Goal: Communication & Community: Ask a question

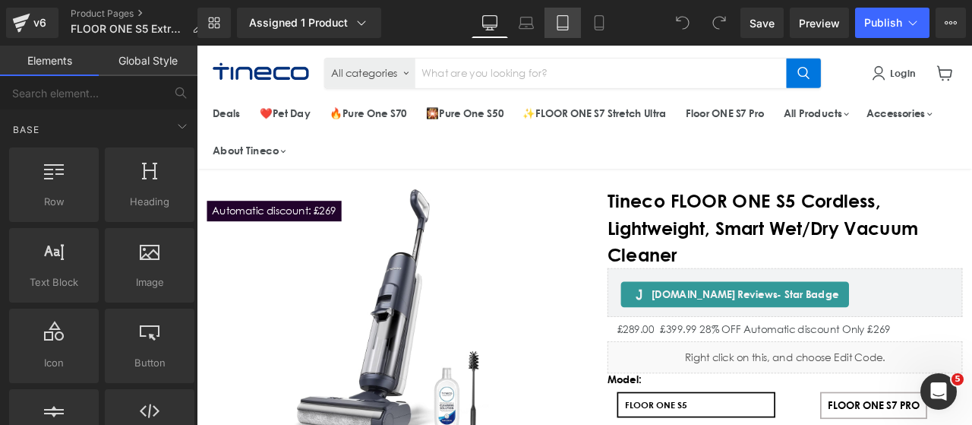
click at [567, 23] on icon at bounding box center [562, 22] width 15 height 15
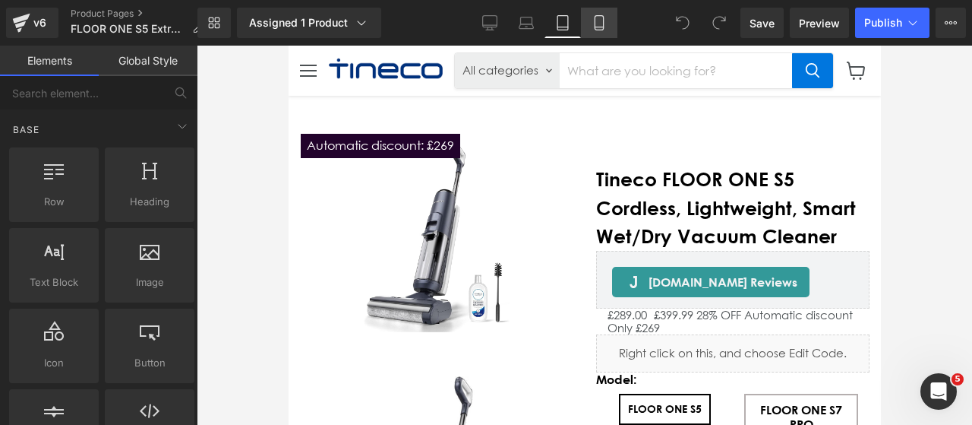
click at [600, 25] on icon at bounding box center [599, 22] width 15 height 15
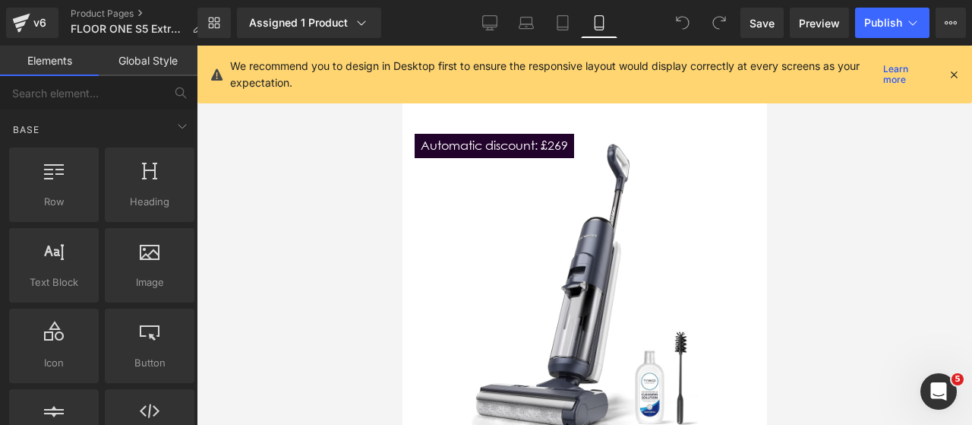
scroll to position [50, 0]
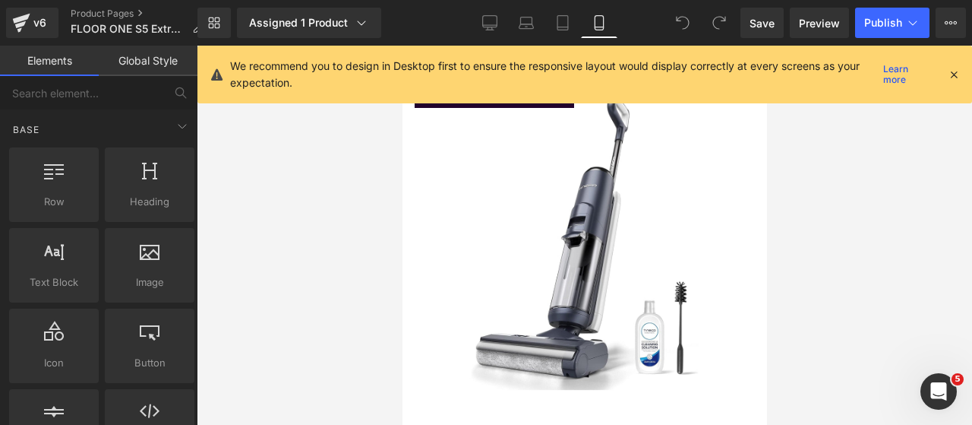
click at [952, 81] on div at bounding box center [954, 74] width 12 height 17
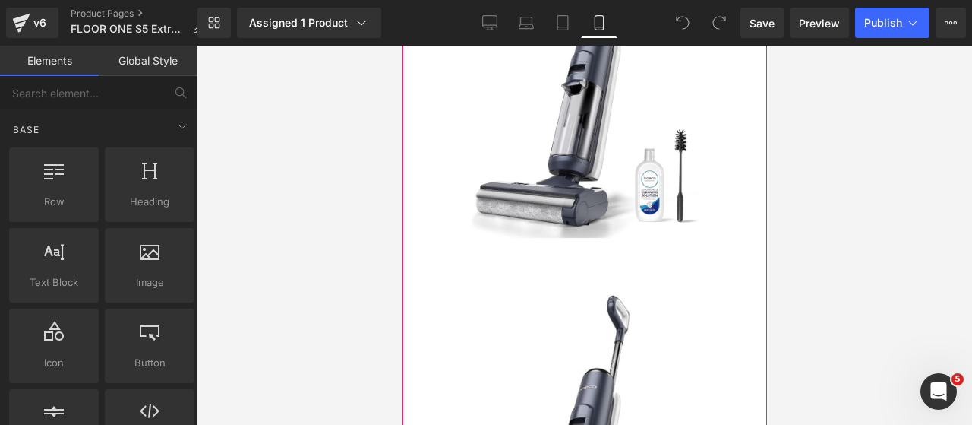
scroll to position [354, 0]
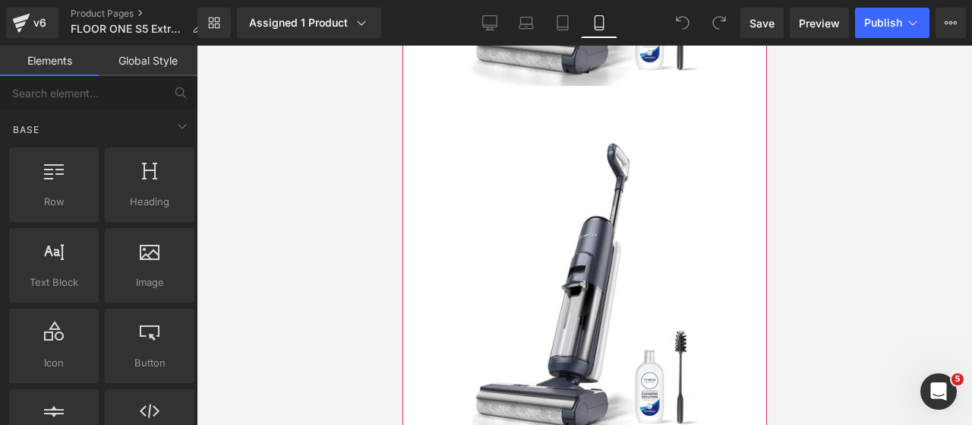
click at [561, 262] on img "Main content" at bounding box center [584, 291] width 342 height 342
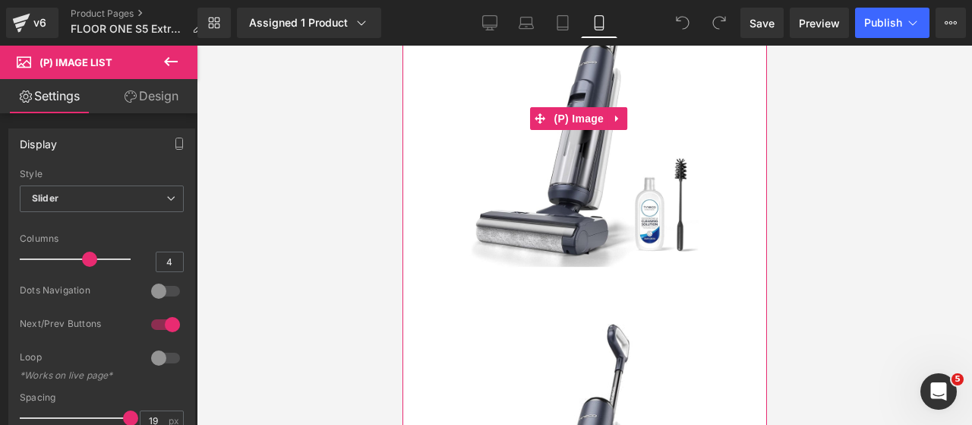
scroll to position [228, 0]
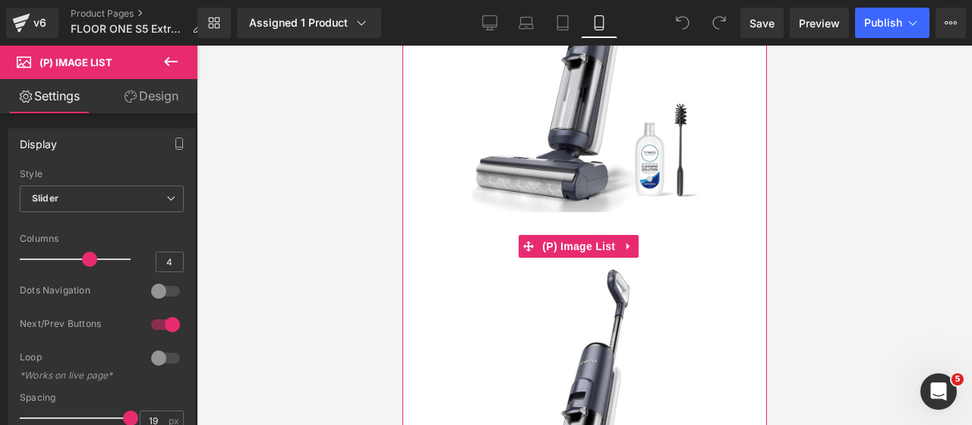
click at [629, 243] on icon "Main content" at bounding box center [627, 246] width 3 height 7
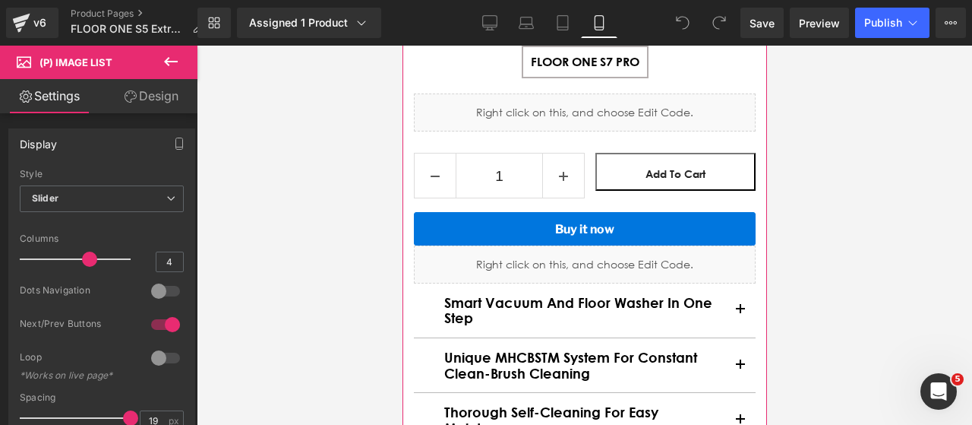
scroll to position [3418, 0]
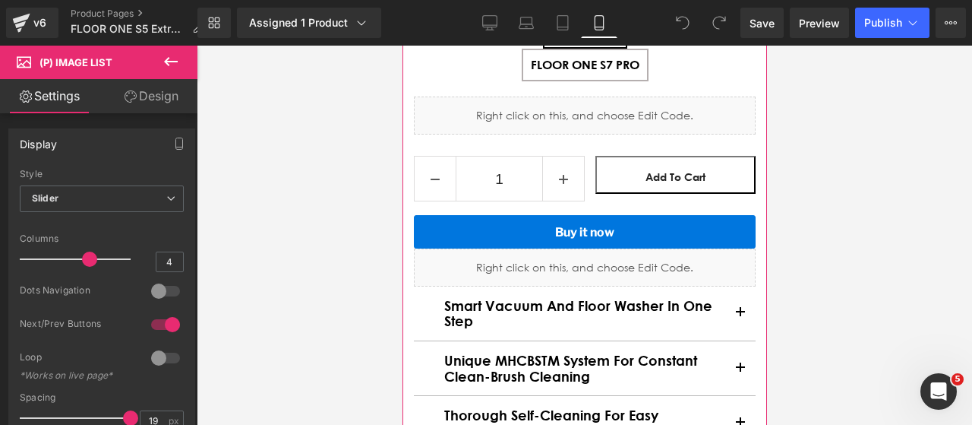
click at [676, 298] on h2 "Smart Vacuum and Floor Washer in One Step" at bounding box center [584, 313] width 281 height 31
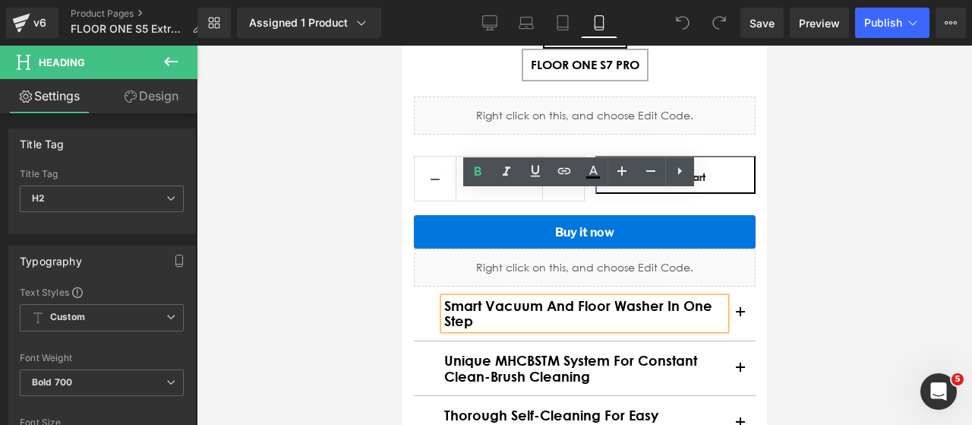
click at [729, 286] on button "Main content" at bounding box center [740, 313] width 30 height 54
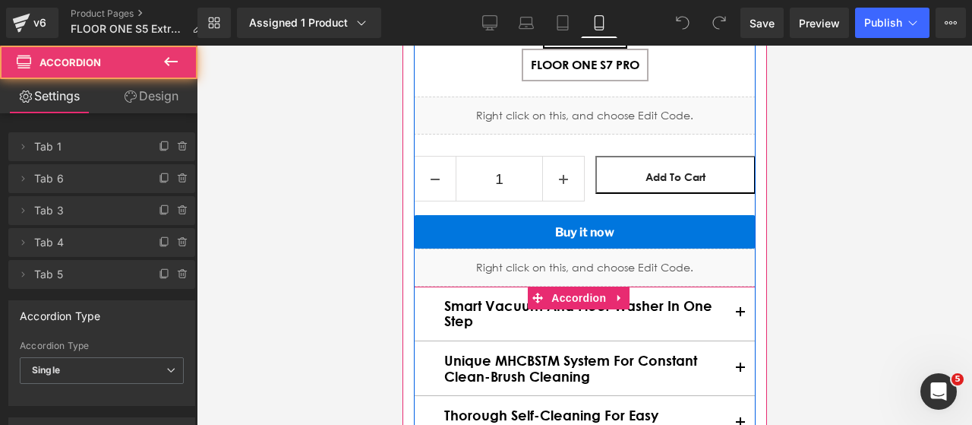
click at [740, 317] on span "Main content" at bounding box center [740, 317] width 0 height 0
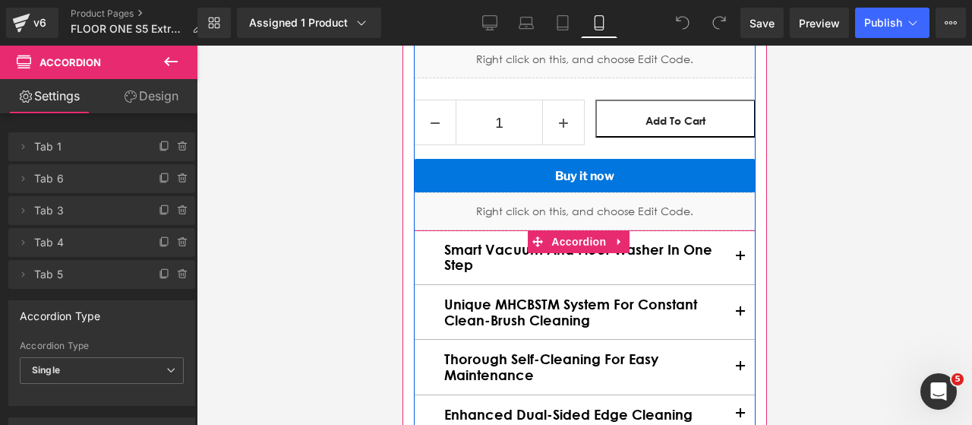
scroll to position [3494, 0]
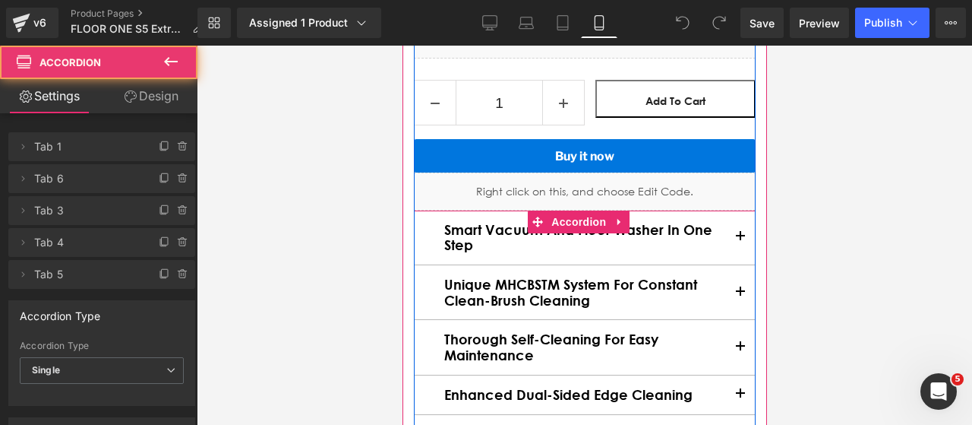
click at [730, 210] on button "Main content" at bounding box center [740, 237] width 30 height 54
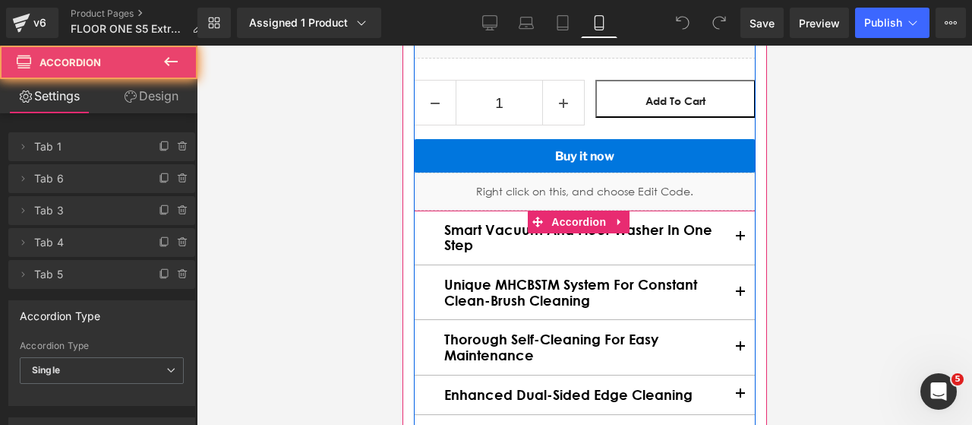
click at [725, 210] on button "Main content" at bounding box center [740, 237] width 30 height 54
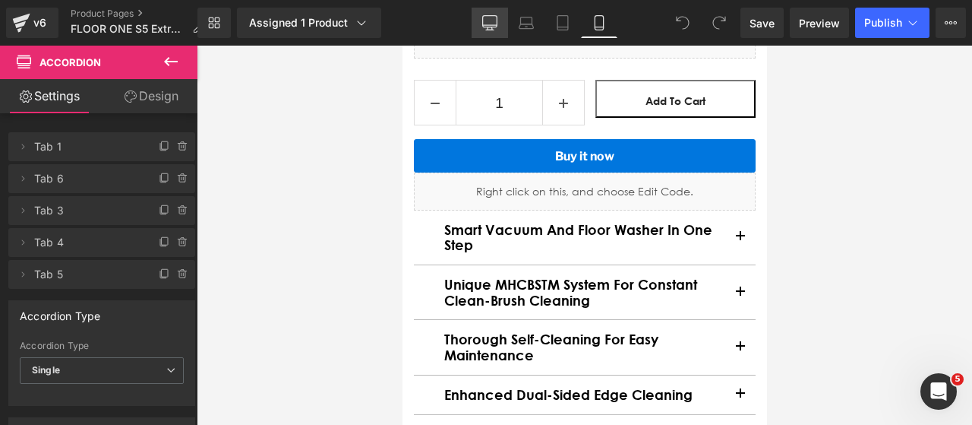
click at [491, 19] on icon at bounding box center [489, 22] width 15 height 15
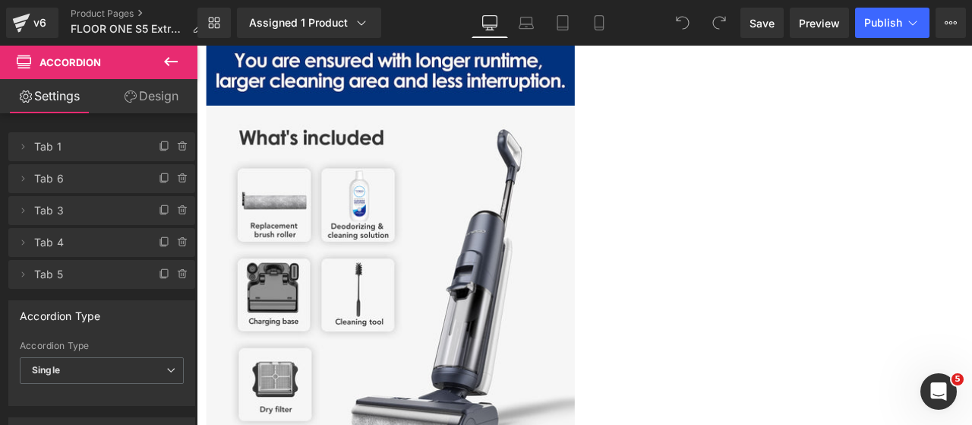
scroll to position [565, 0]
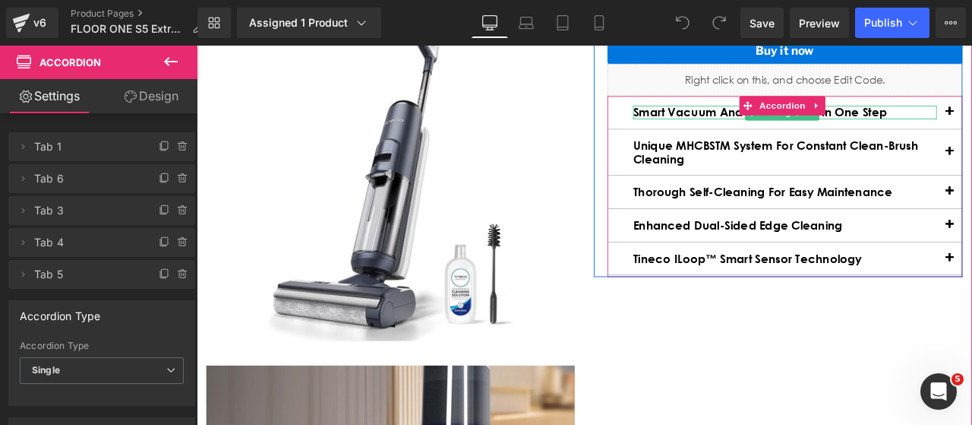
click at [748, 124] on h2 "Smart Vacuum and Floor Washer in One Step" at bounding box center [894, 125] width 360 height 16
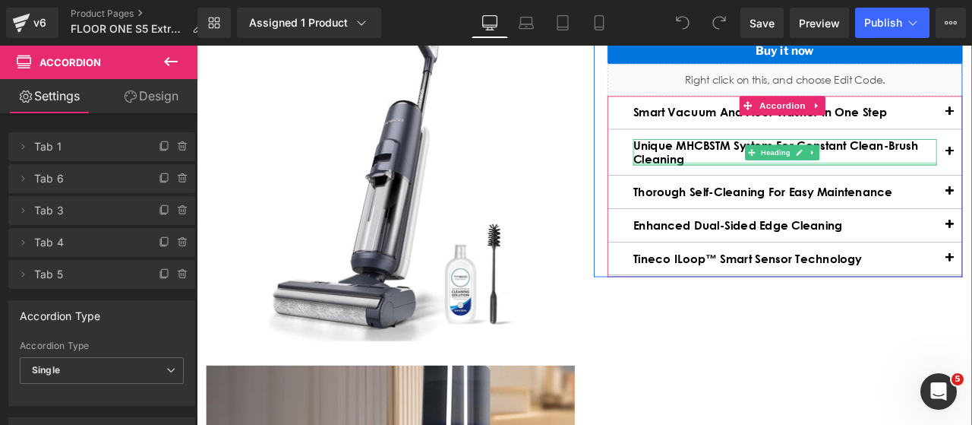
click at [778, 185] on div "Main content" at bounding box center [894, 186] width 360 height 4
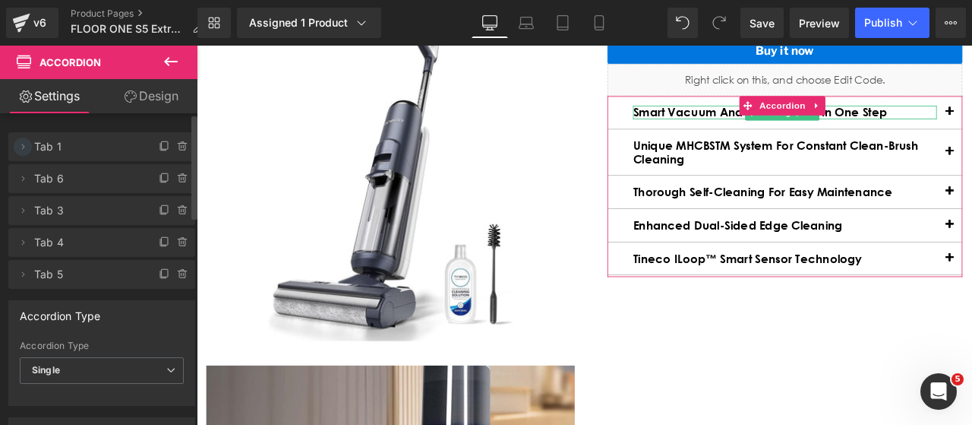
click at [29, 147] on span at bounding box center [23, 146] width 18 height 18
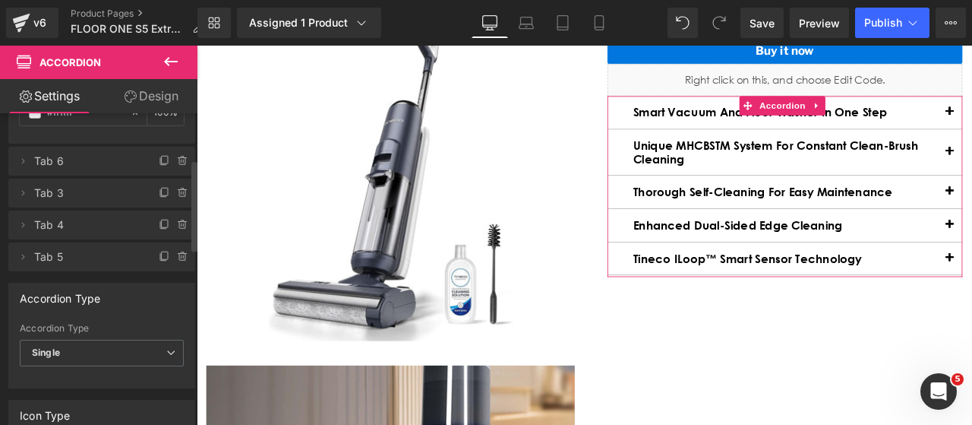
scroll to position [76, 0]
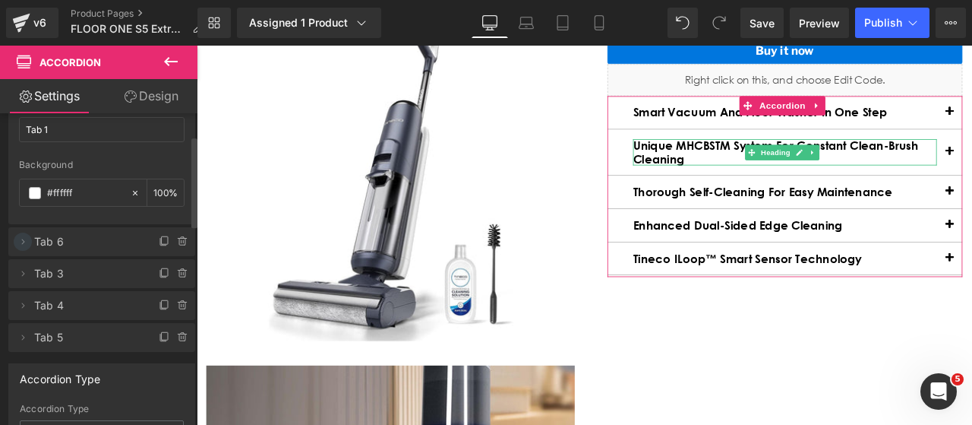
click at [23, 242] on icon at bounding box center [23, 241] width 12 height 12
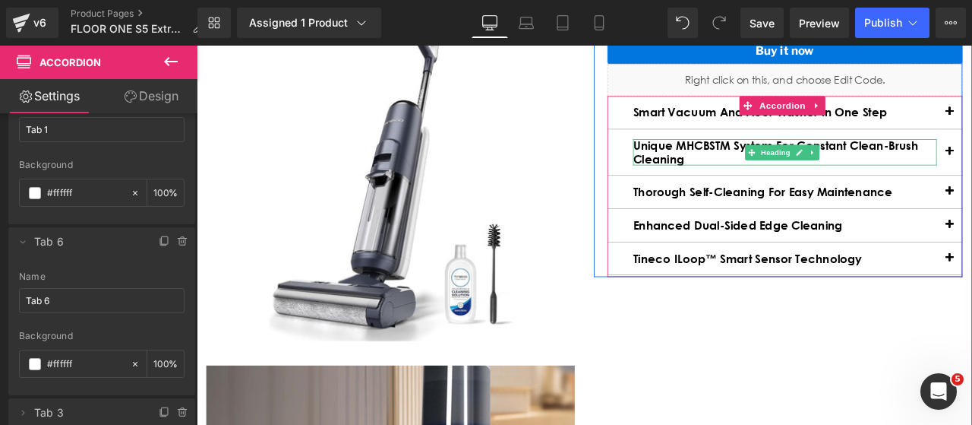
click at [757, 174] on h2 "Unique MHCBSTM System for Constant Clean-Brush Cleaning" at bounding box center [894, 171] width 360 height 31
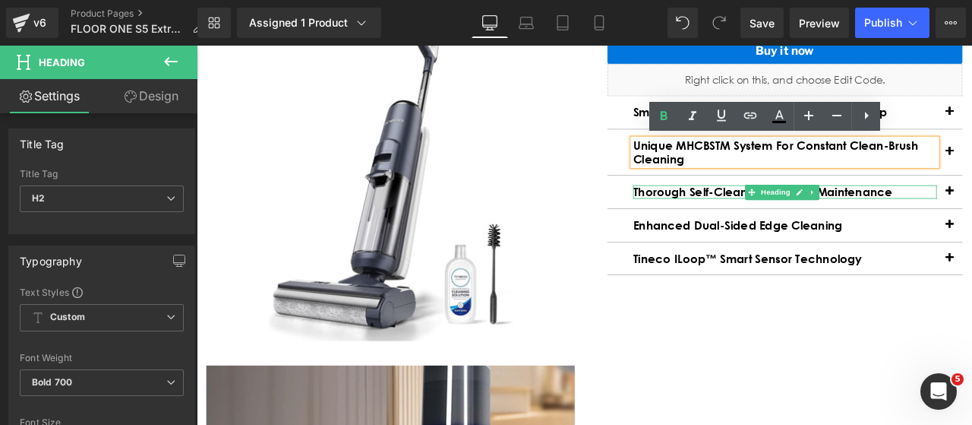
click at [833, 221] on h2 "Thorough Self-Cleaning for Easy Maintenance" at bounding box center [894, 219] width 360 height 16
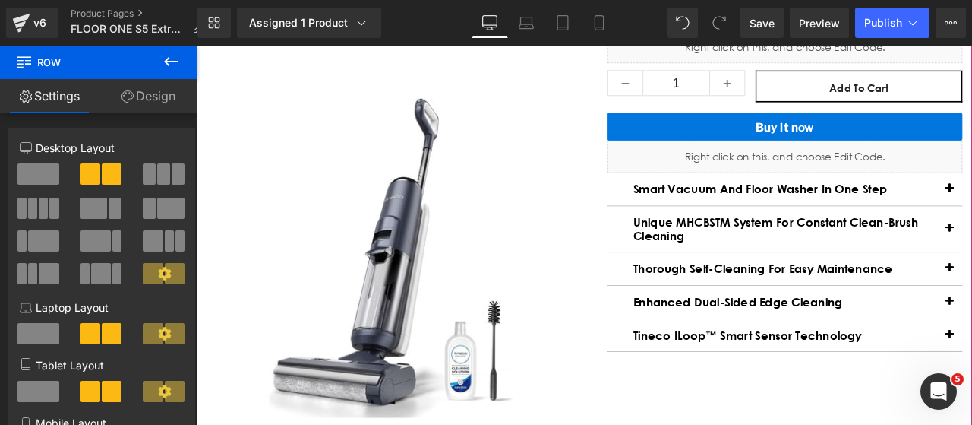
scroll to position [489, 0]
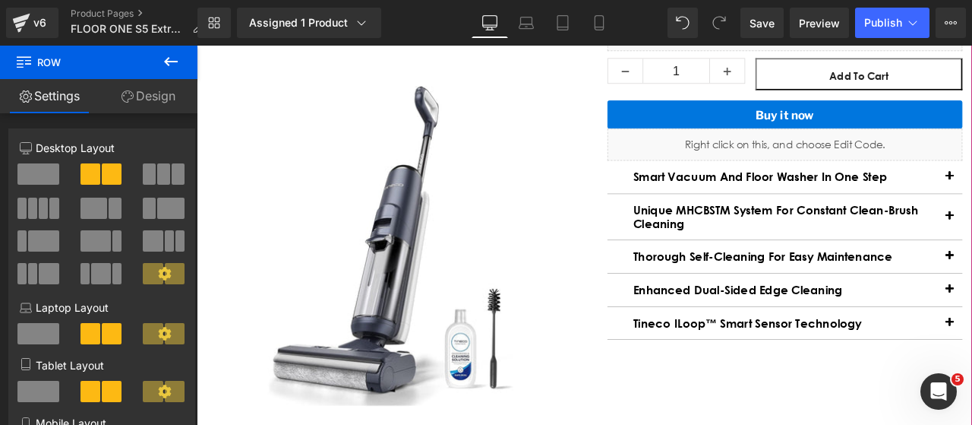
click at [545, 258] on img "Main content" at bounding box center [426, 282] width 437 height 437
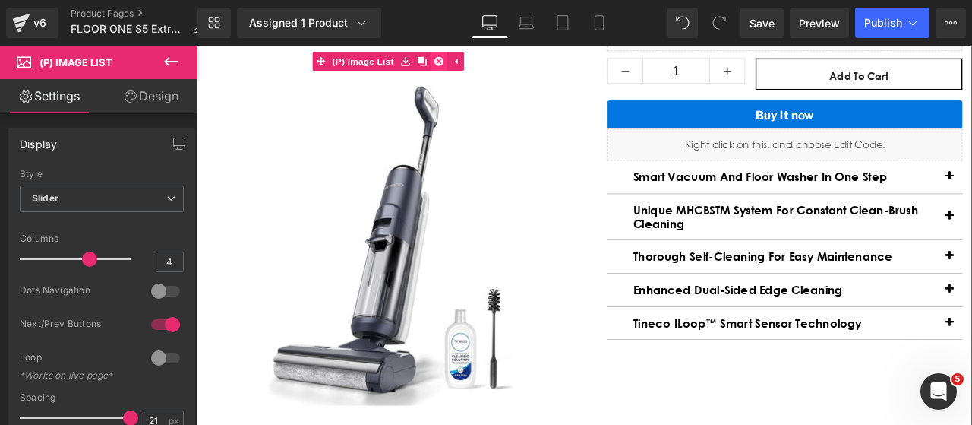
click at [487, 64] on link "Main content" at bounding box center [484, 63] width 20 height 23
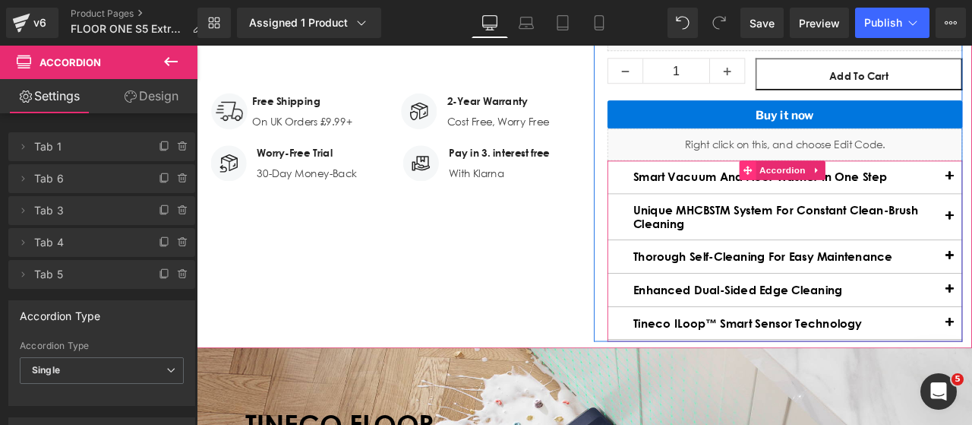
click at [845, 192] on icon "Main content" at bounding box center [850, 193] width 11 height 11
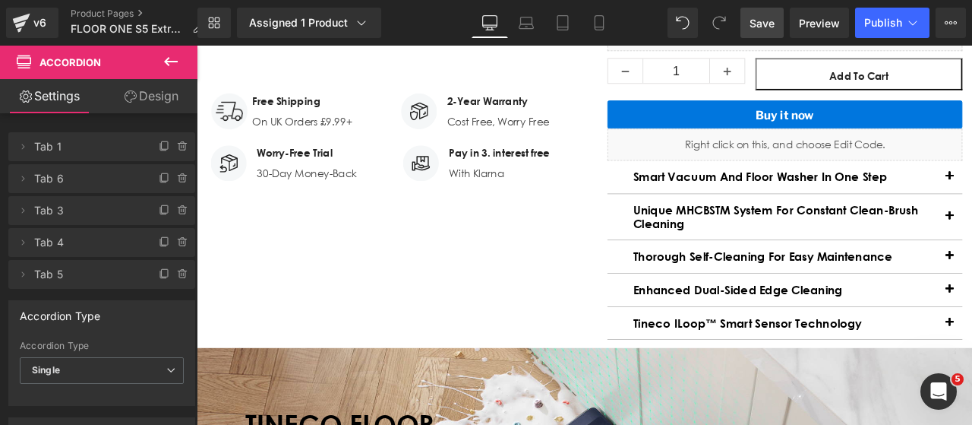
drag, startPoint x: 763, startPoint y: 22, endPoint x: 354, endPoint y: 266, distance: 476.5
click at [763, 22] on span "Save" at bounding box center [762, 23] width 25 height 16
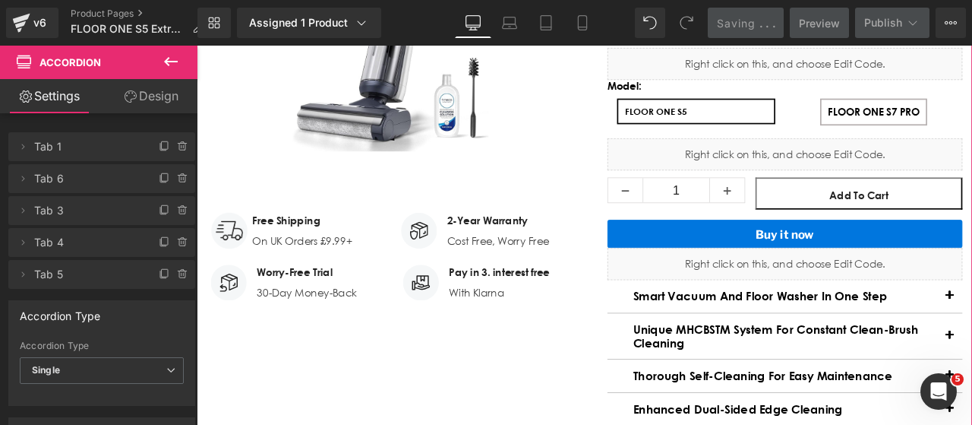
scroll to position [413, 0]
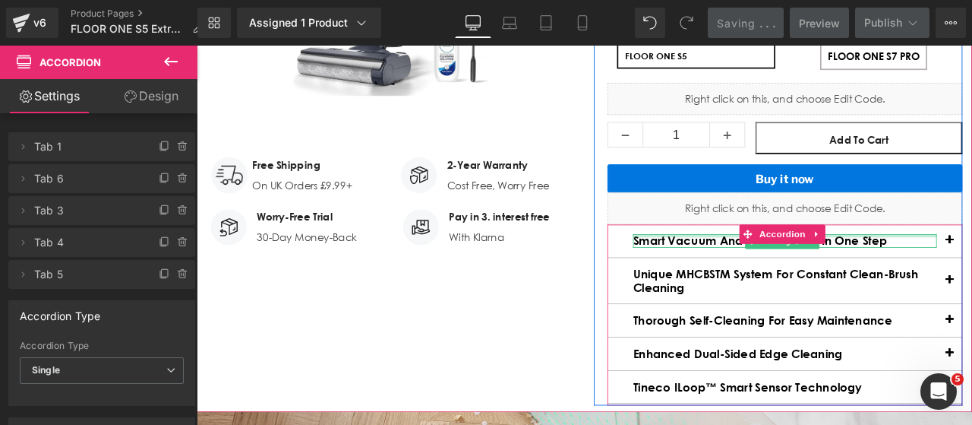
drag, startPoint x: 771, startPoint y: 271, endPoint x: 1009, endPoint y: 276, distance: 237.8
click at [771, 271] on div "Smart Vacuum and Floor Washer in One Step Heading" at bounding box center [894, 277] width 360 height 16
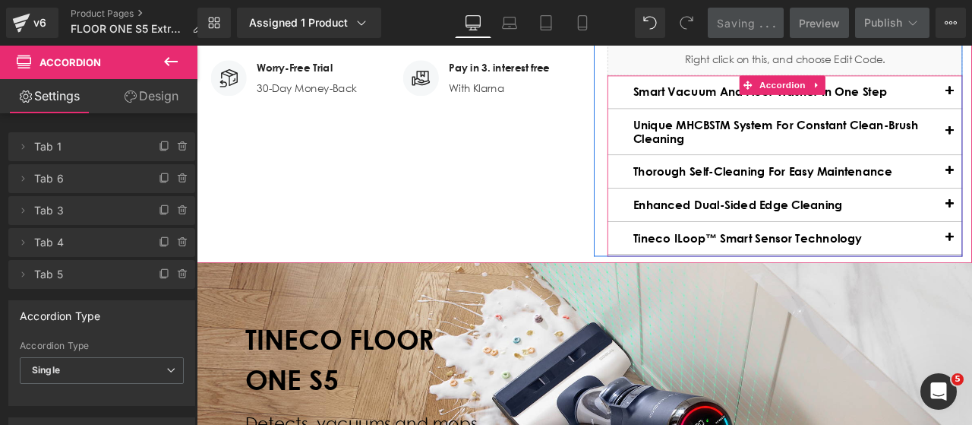
scroll to position [565, 0]
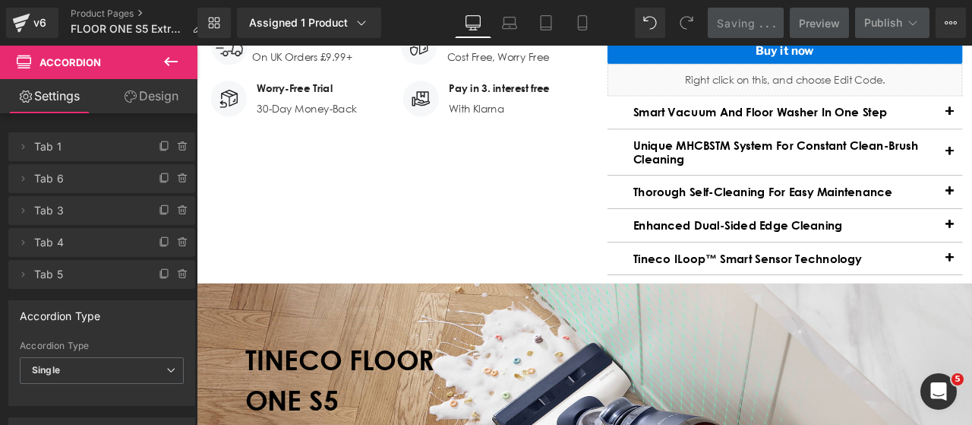
click at [859, 292] on div "Tineco iLoop™ Smart Sensor Technology Heading" at bounding box center [894, 298] width 360 height 16
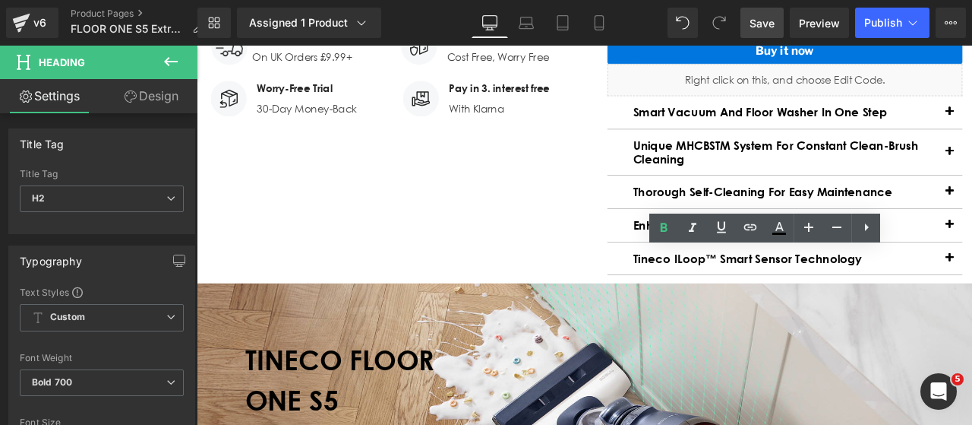
click at [780, 19] on link "Save" at bounding box center [762, 23] width 43 height 30
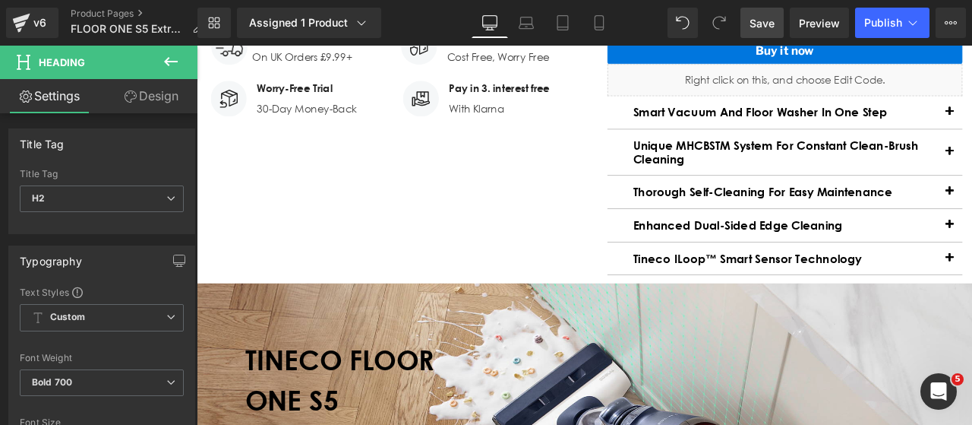
click at [760, 34] on link "Save" at bounding box center [762, 23] width 43 height 30
click at [744, 22] on link "Save" at bounding box center [762, 23] width 43 height 30
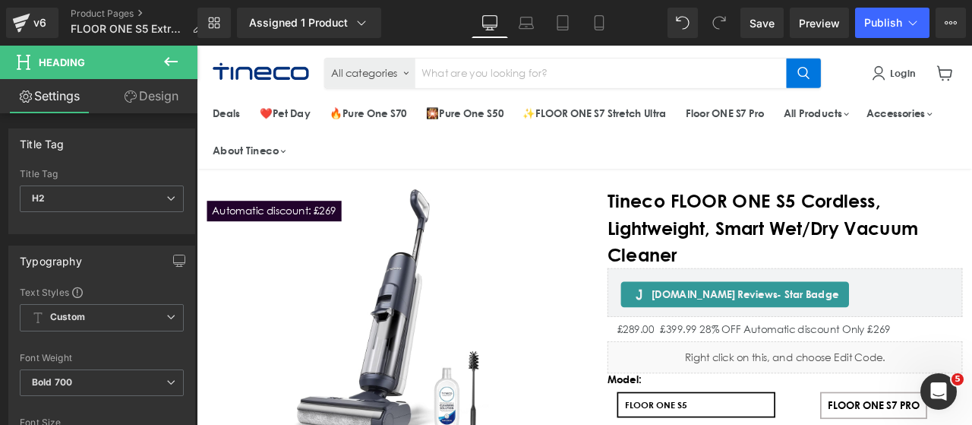
scroll to position [0, 0]
drag, startPoint x: 758, startPoint y: 18, endPoint x: 768, endPoint y: 39, distance: 22.8
click at [758, 19] on span "Save" at bounding box center [762, 23] width 25 height 16
click at [866, 17] on span "Publish" at bounding box center [883, 23] width 38 height 12
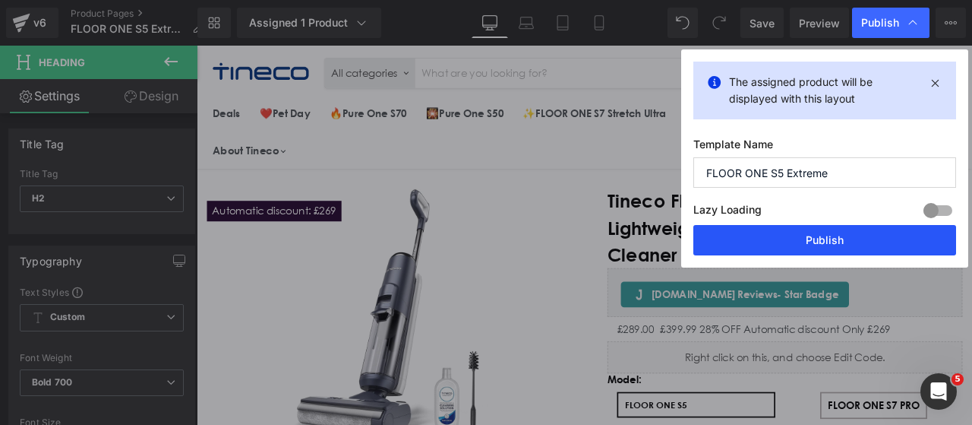
click at [846, 232] on button "Publish" at bounding box center [825, 240] width 263 height 30
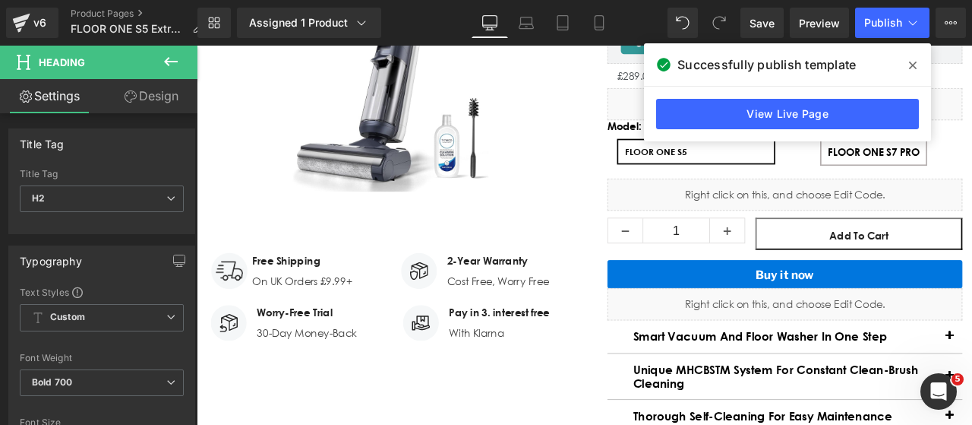
scroll to position [152, 0]
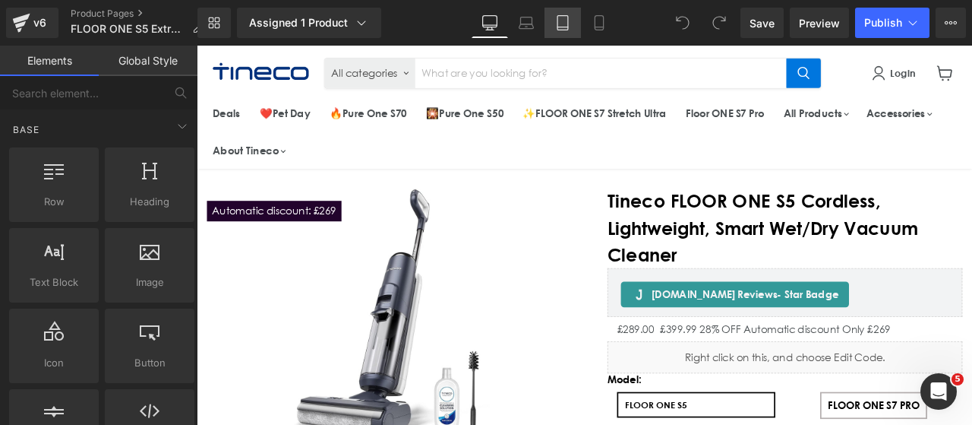
click at [565, 21] on icon at bounding box center [562, 22] width 15 height 15
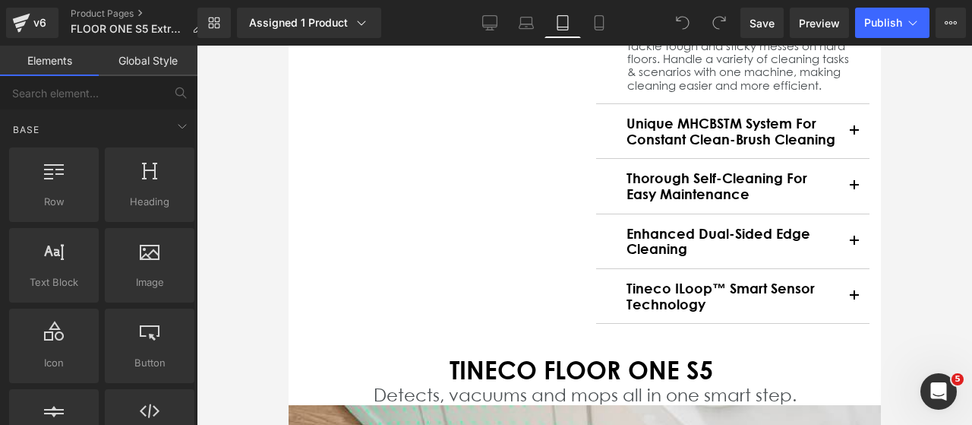
scroll to position [658, 0]
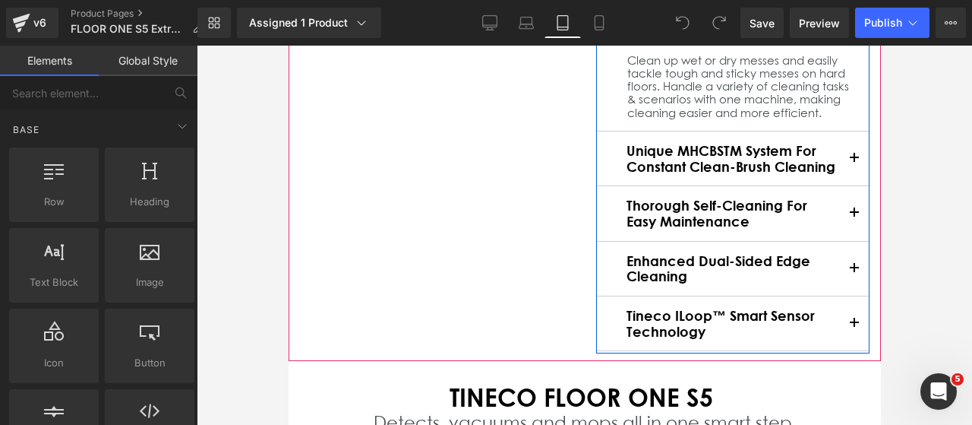
click at [839, 168] on button "Main content" at bounding box center [854, 158] width 30 height 54
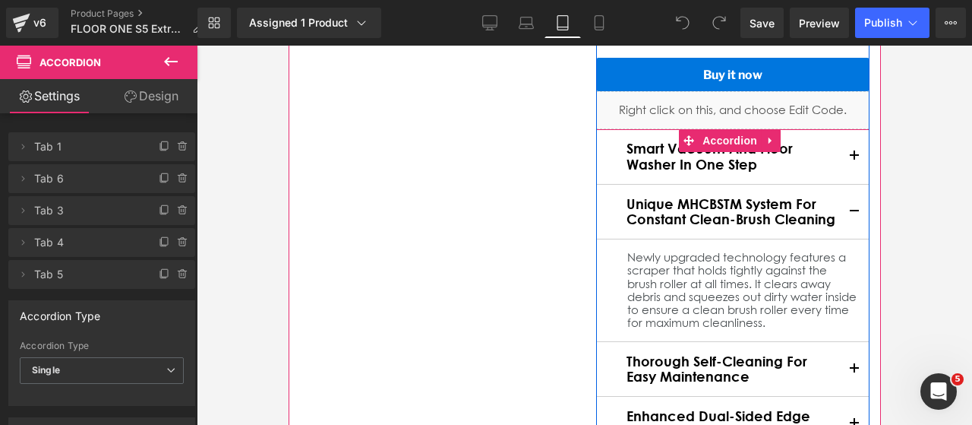
scroll to position [493, 0]
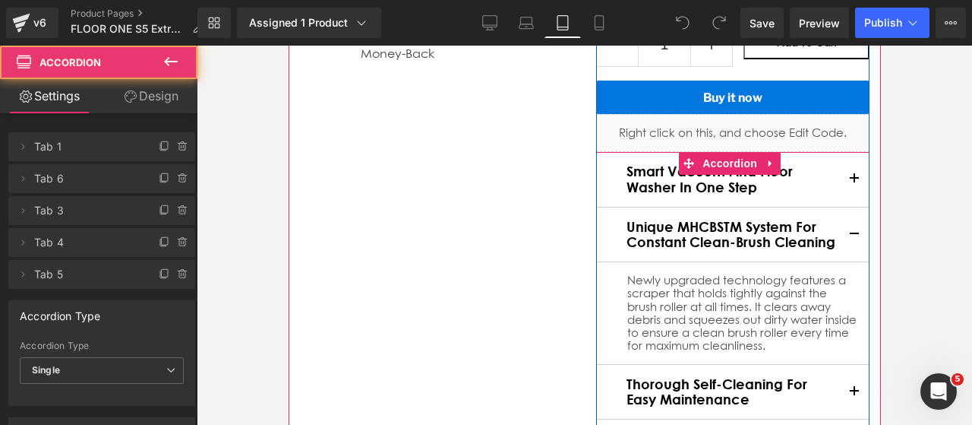
click at [854, 183] on span "Main content" at bounding box center [854, 183] width 0 height 0
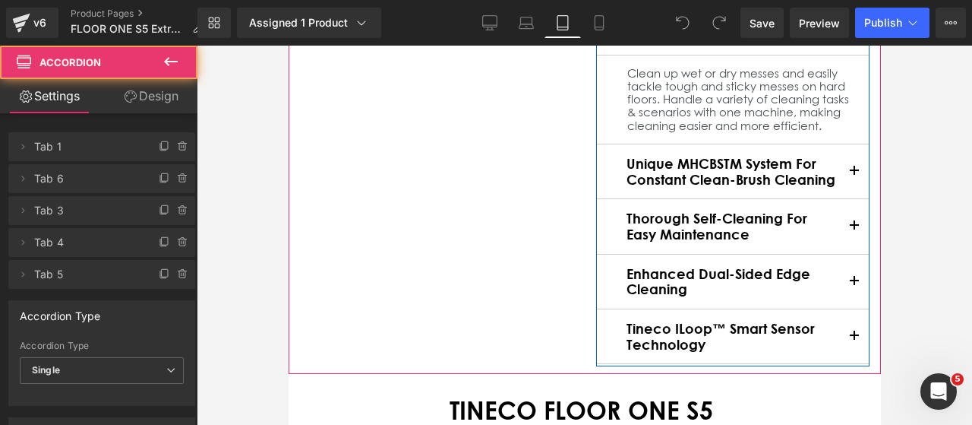
click at [839, 243] on button "Main content" at bounding box center [854, 226] width 30 height 54
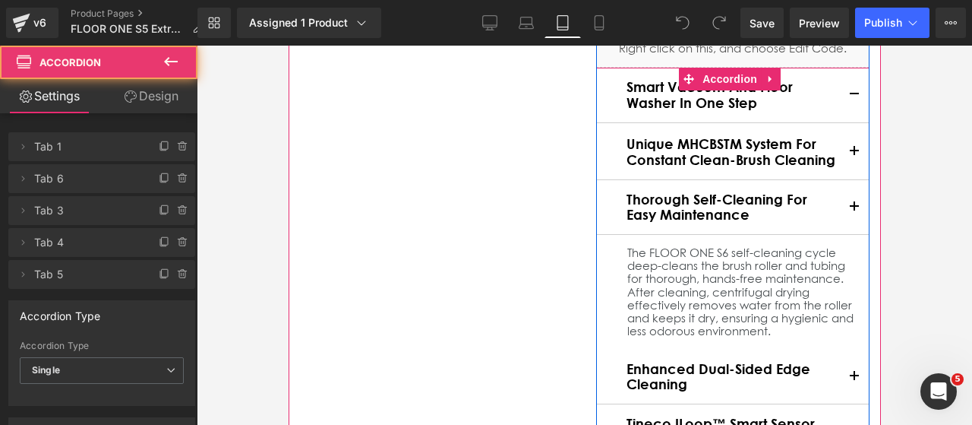
scroll to position [556, 0]
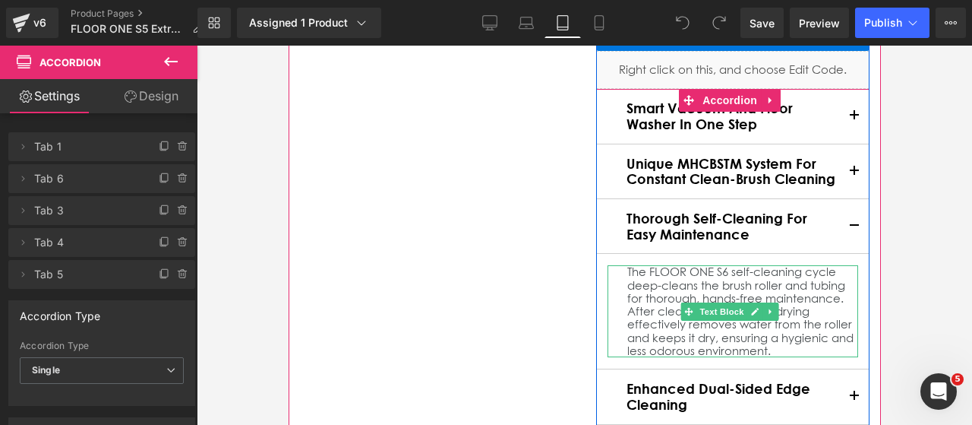
click at [720, 286] on div "The FLOOR ONE S6 self-cleaning cycle deep-cleans the brush roller and tubing fo…" at bounding box center [732, 311] width 251 height 92
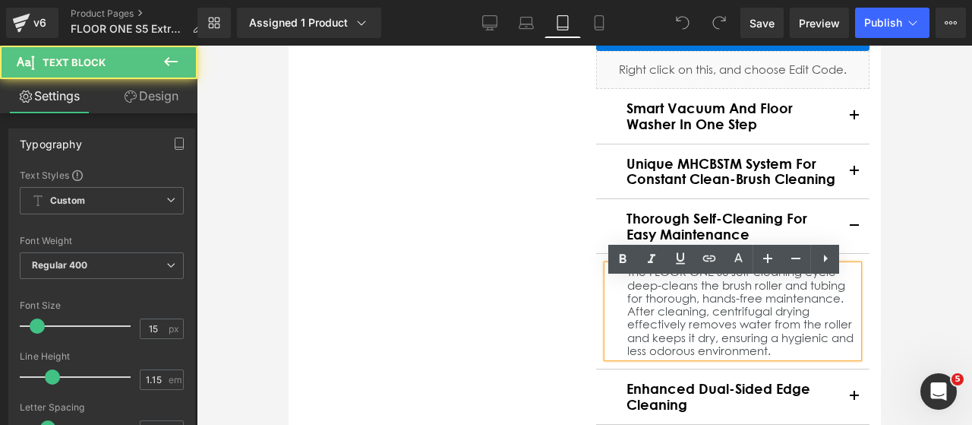
click at [720, 289] on div "The FLOOR ONE S6 self-cleaning cycle deep-cleans the brush roller and tubing fo…" at bounding box center [732, 311] width 251 height 92
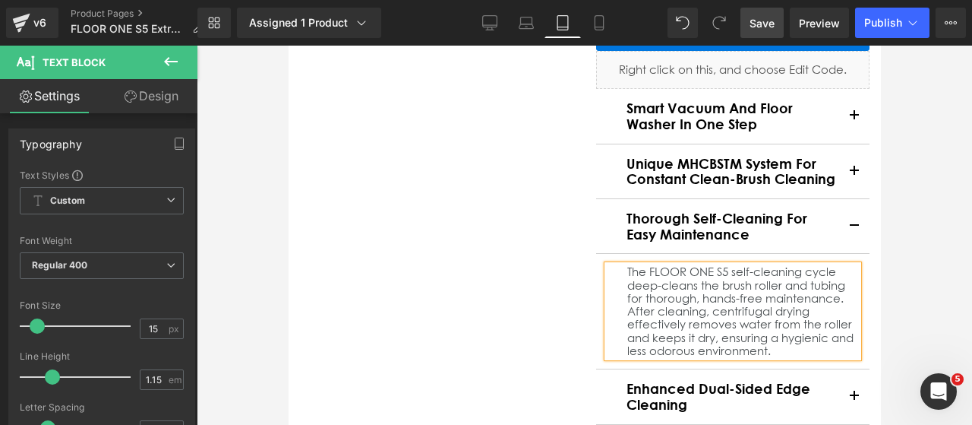
click at [754, 23] on span "Save" at bounding box center [762, 23] width 25 height 16
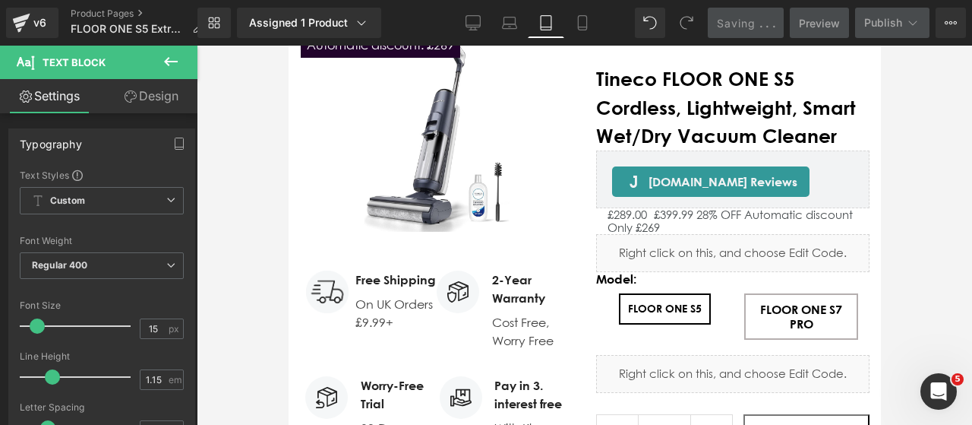
scroll to position [0, 0]
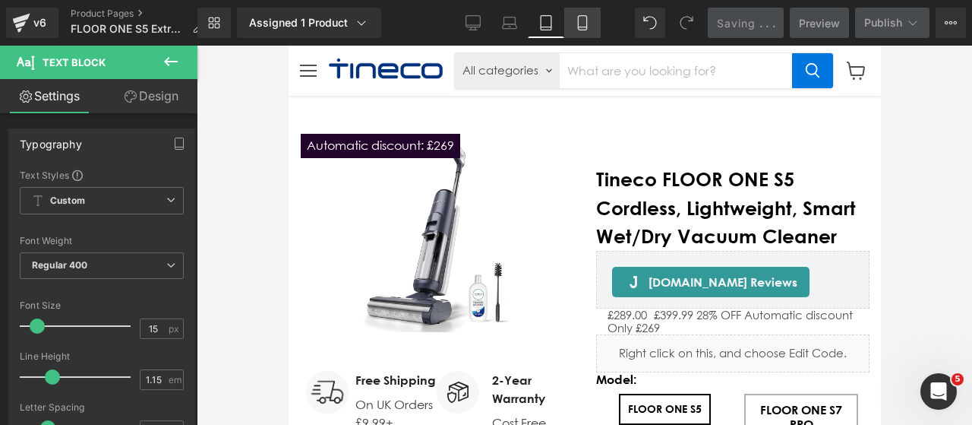
click at [586, 12] on link "Mobile" at bounding box center [582, 23] width 36 height 30
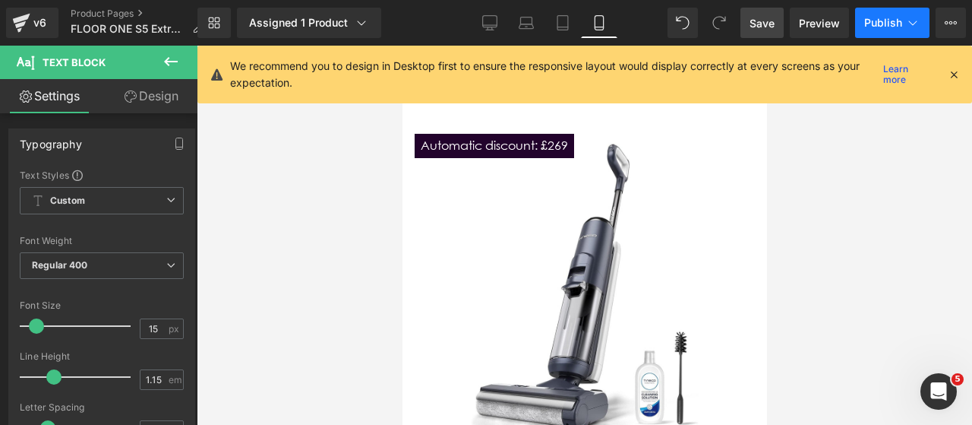
click at [870, 27] on span "Publish" at bounding box center [883, 23] width 38 height 12
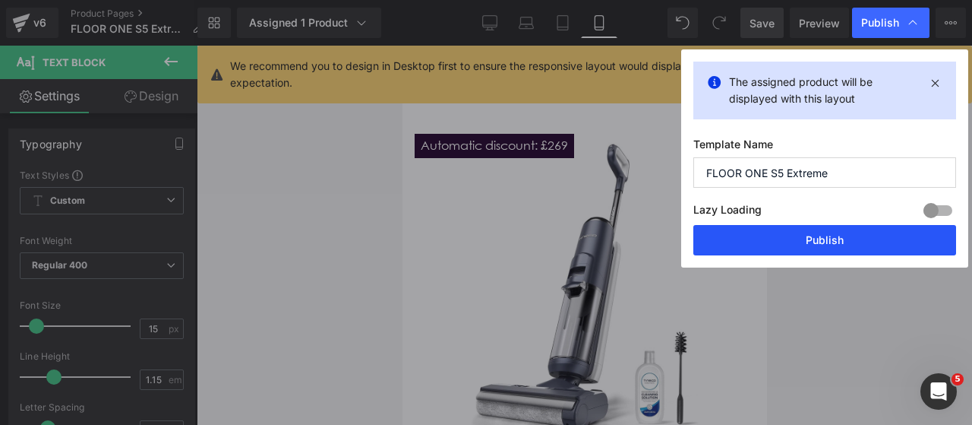
click at [826, 248] on button "Publish" at bounding box center [825, 240] width 263 height 30
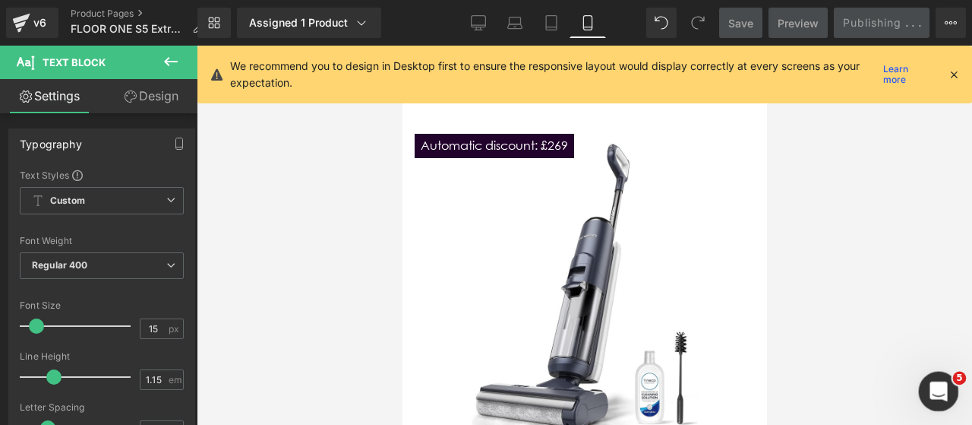
click at [948, 397] on div "打开 Intercom Messenger" at bounding box center [937, 389] width 50 height 50
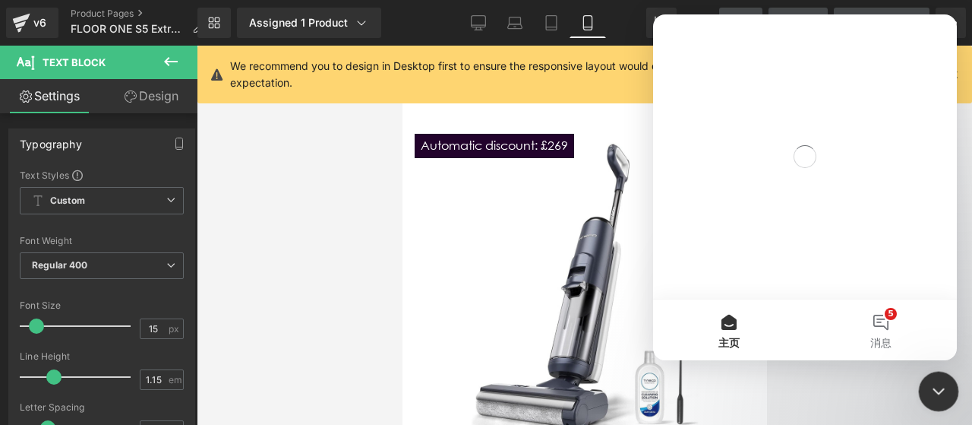
click at [940, 394] on icon "关闭 Intercom Messenger" at bounding box center [936, 389] width 18 height 18
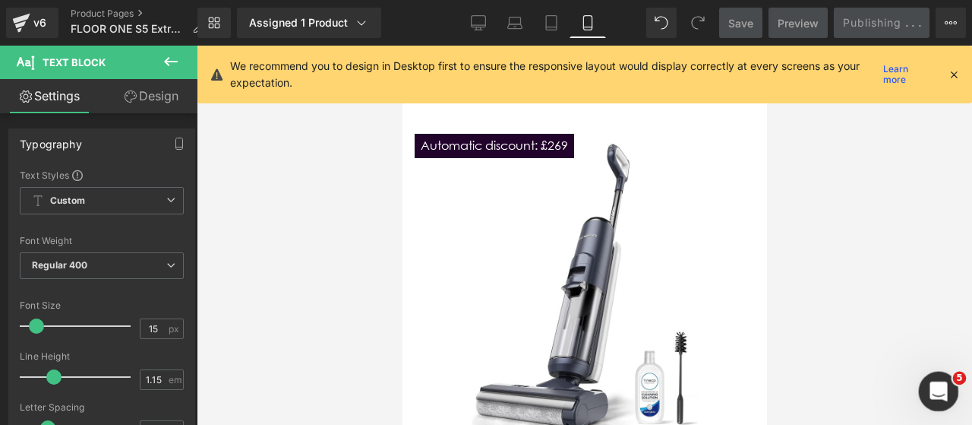
click at [948, 376] on div "打开 Intercom Messenger" at bounding box center [937, 389] width 50 height 50
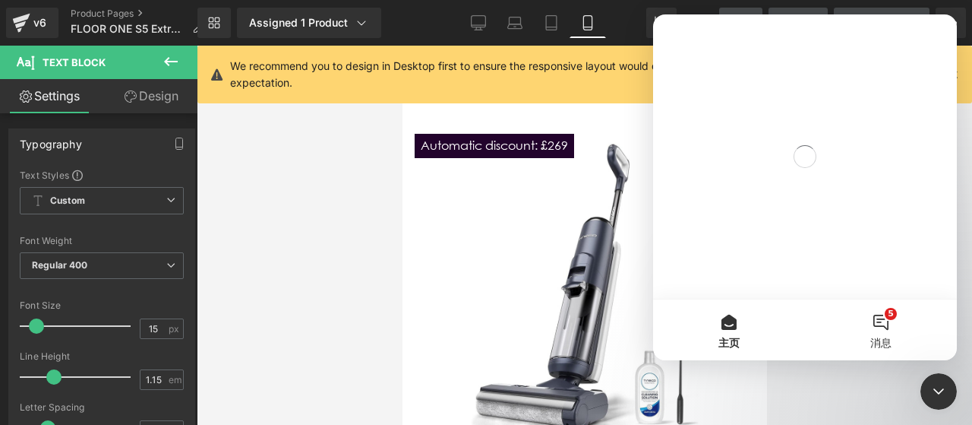
click at [895, 334] on button "5 消息" at bounding box center [881, 329] width 152 height 61
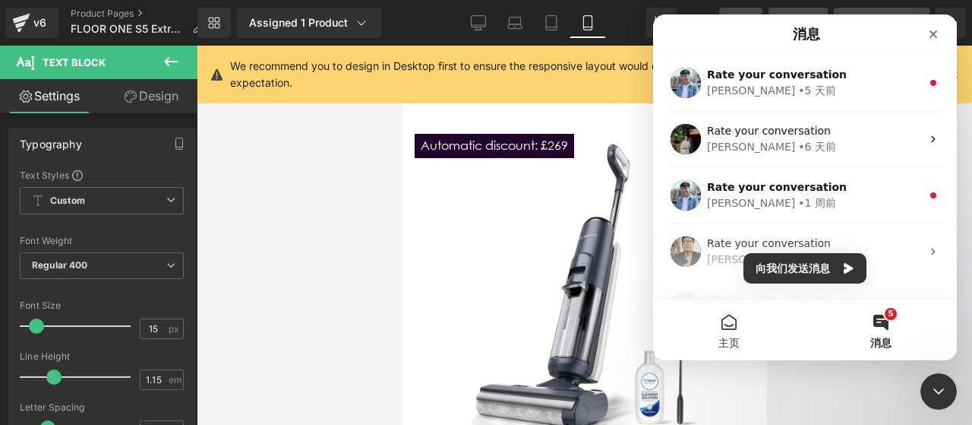
click at [754, 332] on button "主页" at bounding box center [729, 329] width 152 height 61
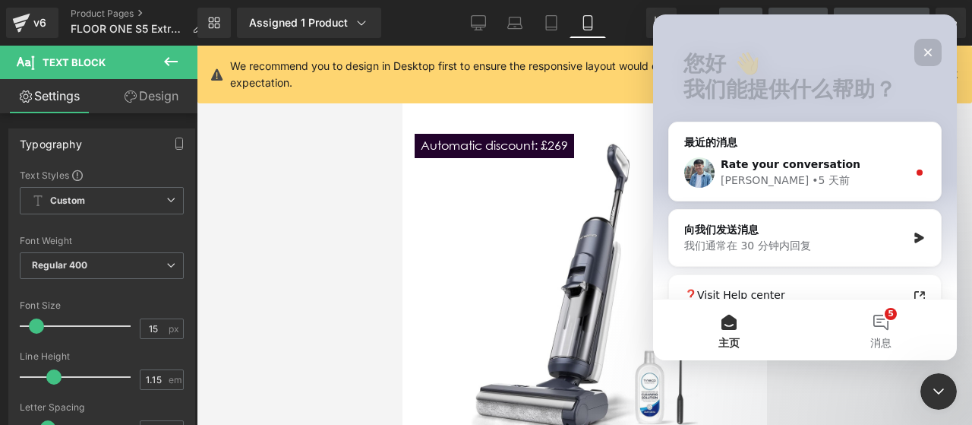
scroll to position [152, 0]
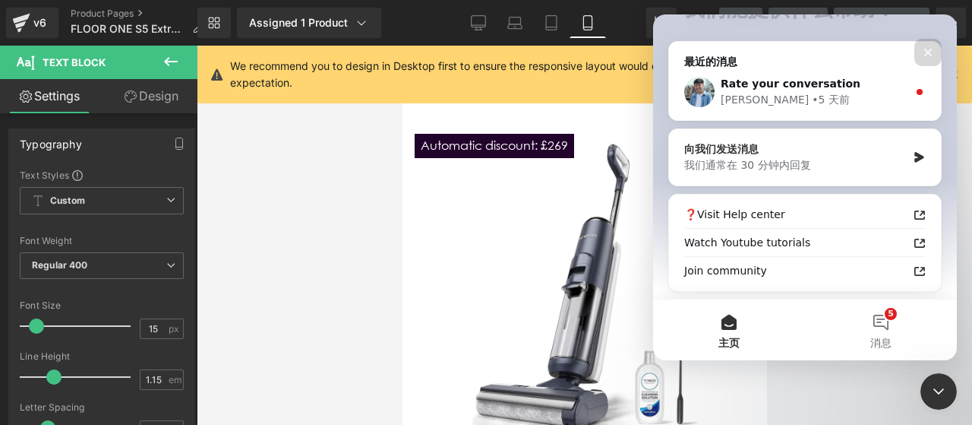
click at [754, 163] on div "我们通常在 30 分钟内回复" at bounding box center [795, 165] width 223 height 16
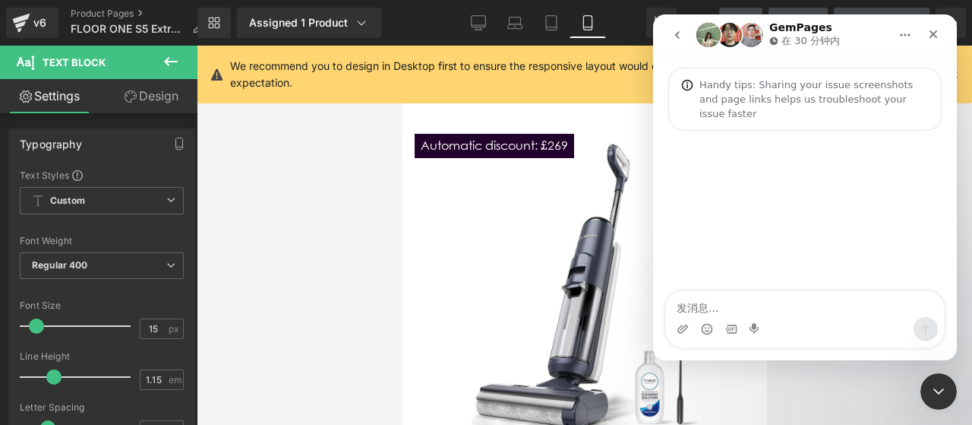
click at [763, 303] on textarea "发消息..." at bounding box center [805, 304] width 278 height 26
type textarea "Hello is someone there？"
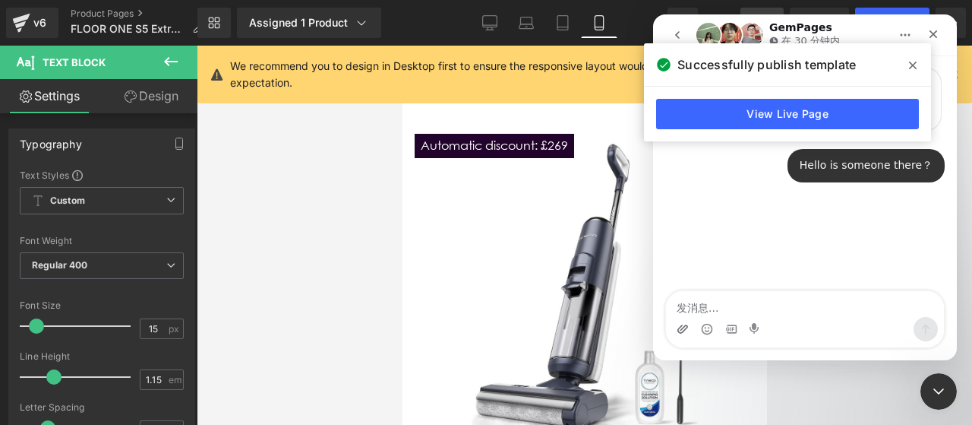
click at [688, 324] on div "Intercom Messenger" at bounding box center [805, 329] width 278 height 24
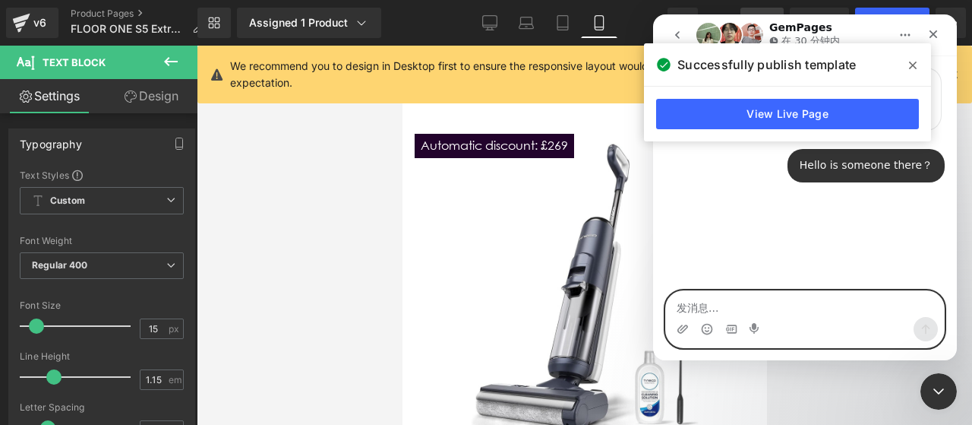
click at [693, 308] on textarea "发消息..." at bounding box center [805, 304] width 278 height 26
paste textarea "When I open the page on my phone, I don’t know why it looks like this."
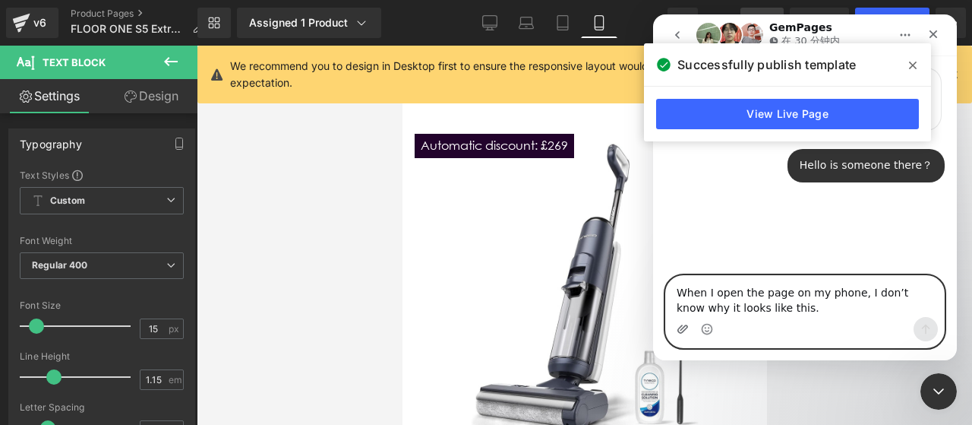
type textarea "When I open the page on my phone, I don’t know why it looks like this."
click at [798, 303] on textarea "When I open the page on my phone, I don’t know why it looks like this." at bounding box center [805, 296] width 278 height 41
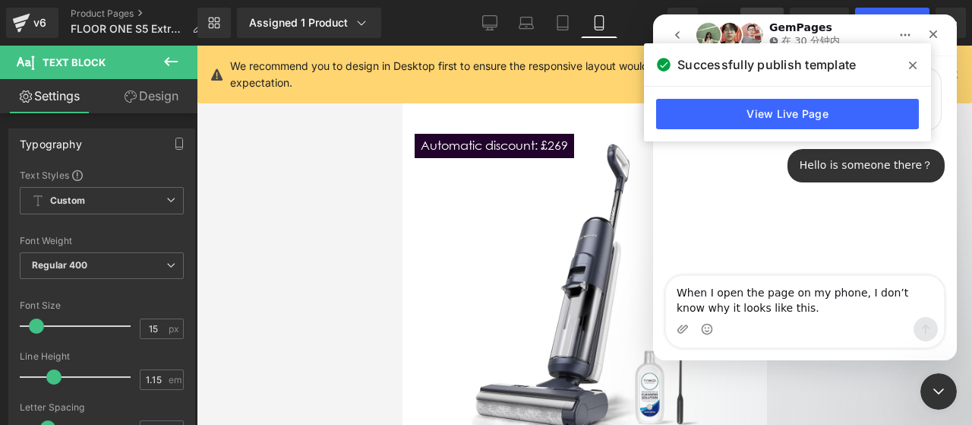
drag, startPoint x: 913, startPoint y: 66, endPoint x: 880, endPoint y: 86, distance: 38.2
click at [913, 66] on icon at bounding box center [913, 65] width 8 height 12
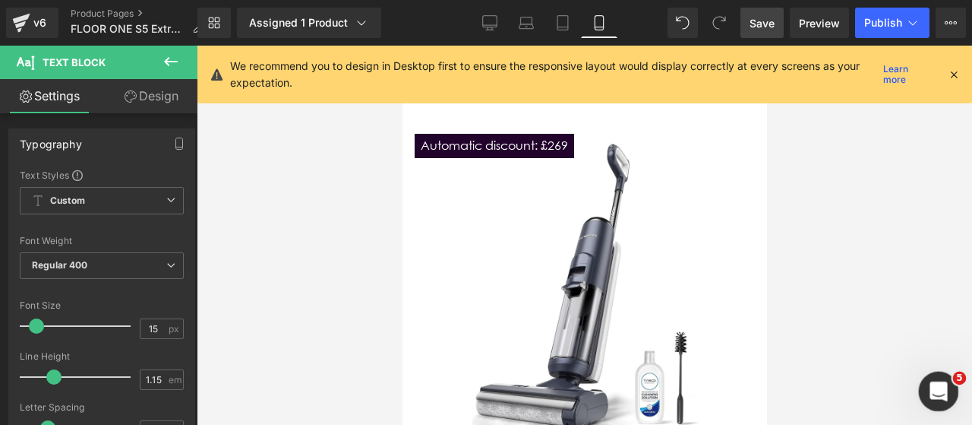
click at [928, 378] on div "打开 Intercom Messenger" at bounding box center [937, 389] width 50 height 50
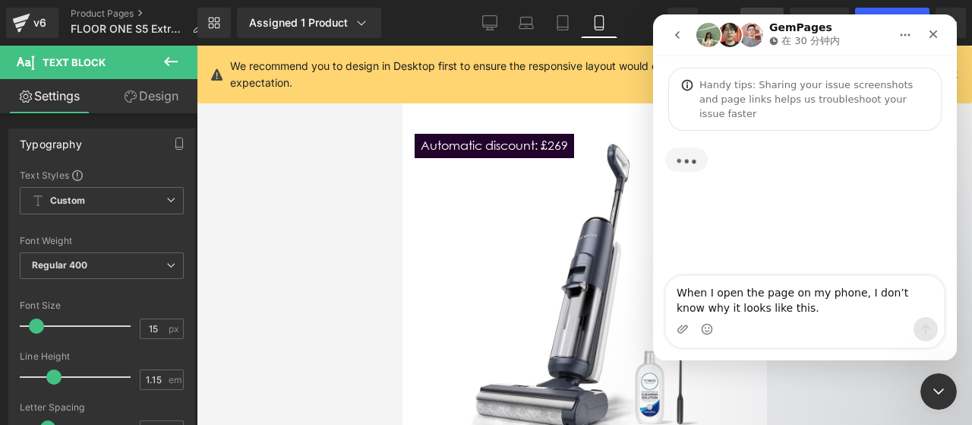
click at [791, 292] on textarea "When I open the page on my phone, I don’t know why it looks like this." at bounding box center [805, 296] width 278 height 41
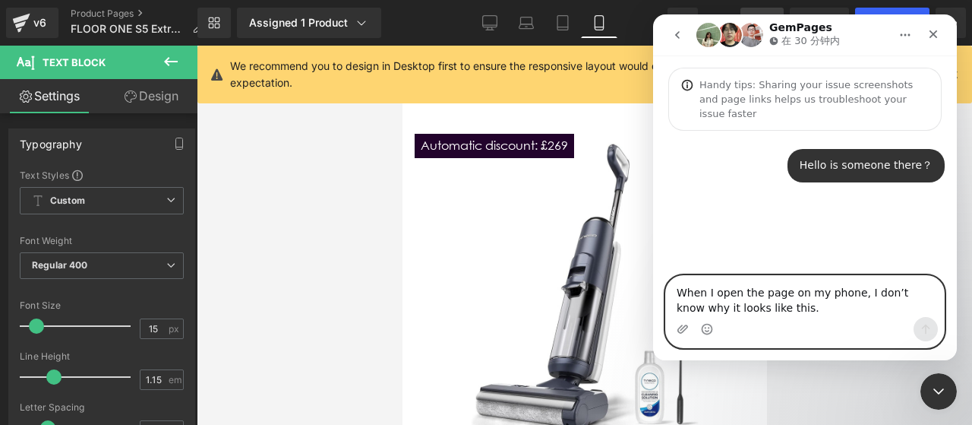
click at [809, 303] on textarea "When I open the page on my phone, I don’t know why it looks like this." at bounding box center [805, 296] width 278 height 41
click at [814, 309] on textarea "When I open the page on my phone, I don’t know why it looks like this." at bounding box center [805, 296] width 278 height 41
click at [795, 297] on textarea "When I open the page on my phone, I don’t know why it looks like this." at bounding box center [805, 296] width 278 height 41
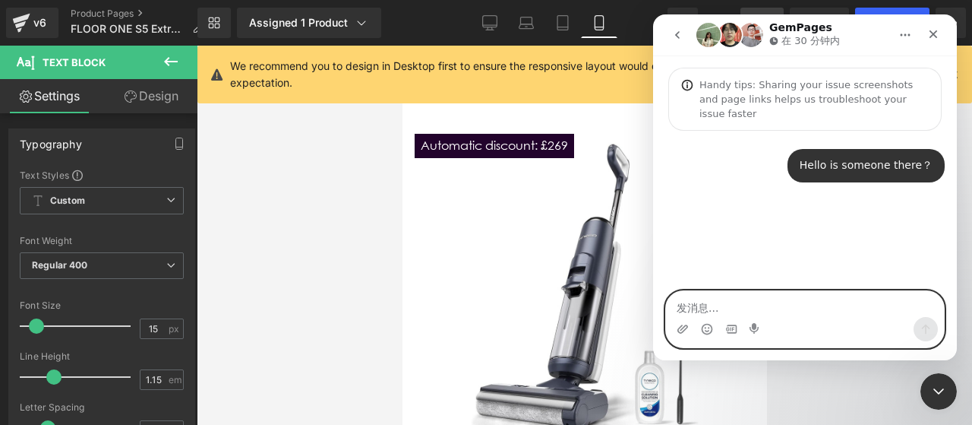
paste textarea "When I open the page on my phone, I don’t know why it looks like this."
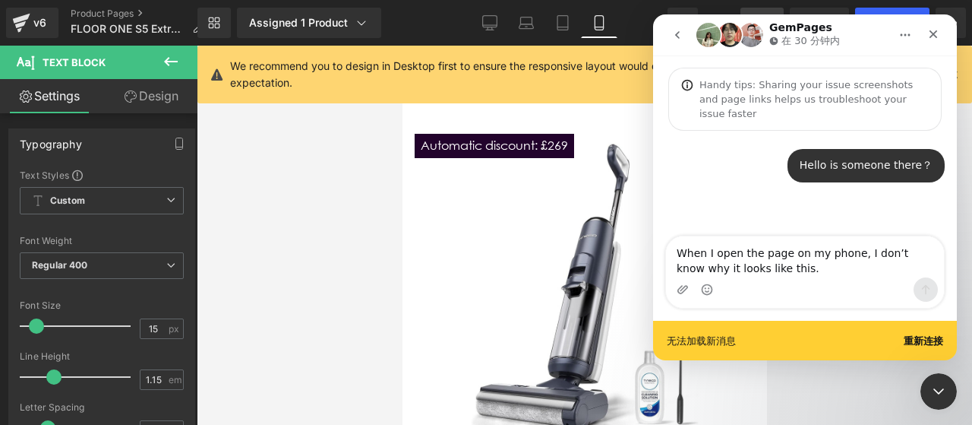
click at [936, 343] on b "重新连接" at bounding box center [923, 340] width 39 height 11
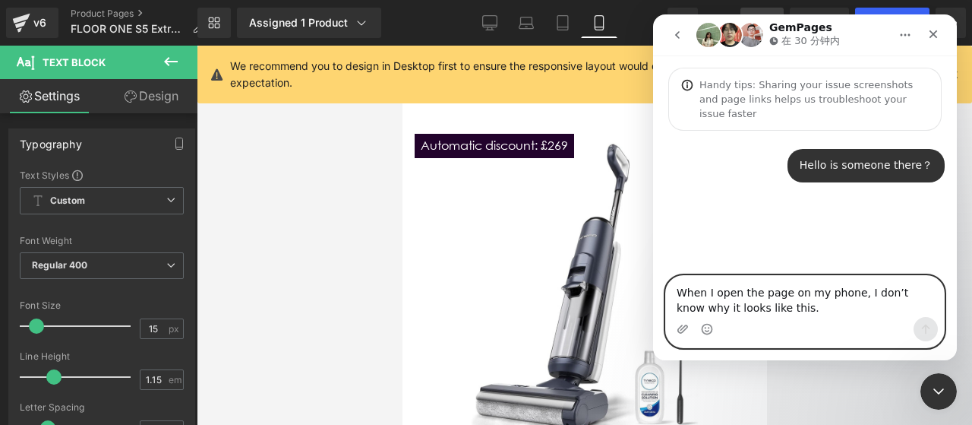
click at [776, 310] on textarea "When I open the page on my phone, I don’t know why it looks like this." at bounding box center [805, 296] width 278 height 41
click at [805, 305] on textarea "When I open the page on my phone, I don’t know why it looks like this." at bounding box center [805, 296] width 278 height 41
click at [757, 312] on textarea "When I open the page on my phone, I don’t know why it looks like this." at bounding box center [805, 296] width 278 height 41
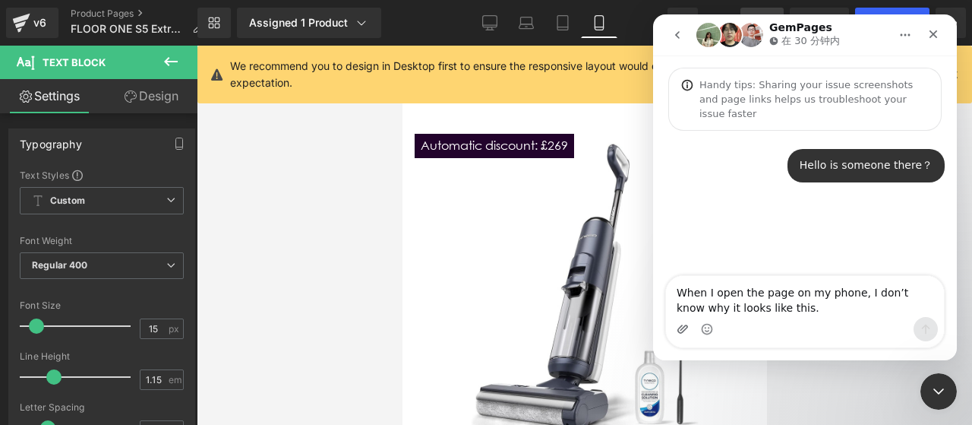
click at [684, 323] on div "Intercom Messenger" at bounding box center [683, 329] width 12 height 24
click at [791, 324] on div "Intercom Messenger" at bounding box center [805, 329] width 278 height 24
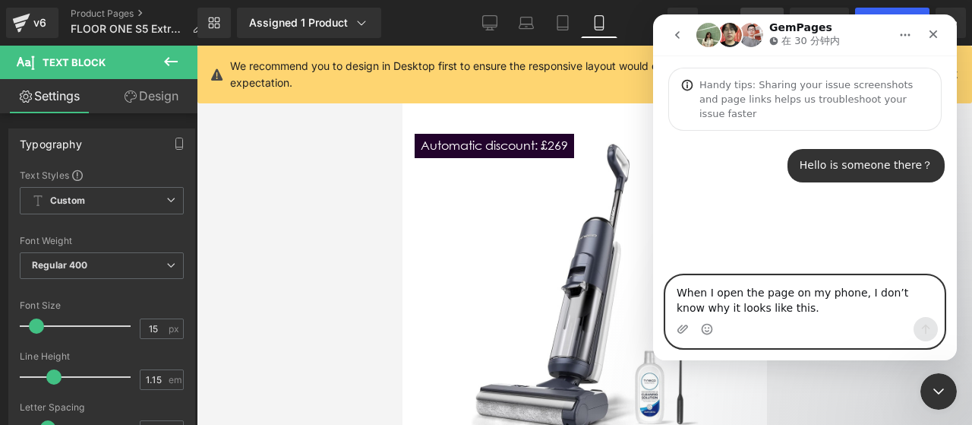
click at [784, 309] on textarea "When I open the page on my phone, I don’t know why it looks like this." at bounding box center [805, 296] width 278 height 41
click at [793, 312] on textarea "When I open the page on my phone, I don’t know why it looks like this." at bounding box center [805, 296] width 278 height 41
click at [795, 311] on textarea "When I open the page on my phone, I don’t know why it looks like this." at bounding box center [805, 296] width 278 height 41
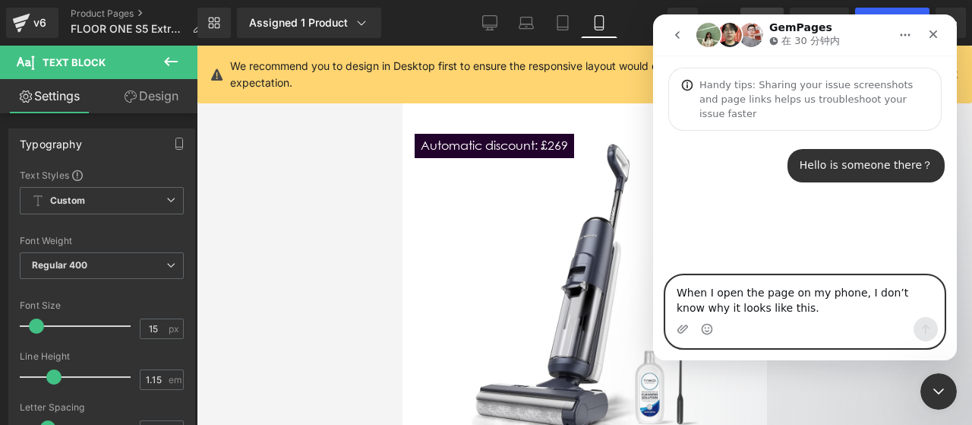
click at [795, 311] on textarea "When I open the page on my phone, I don’t know why it looks like this." at bounding box center [805, 296] width 278 height 41
click at [787, 299] on textarea "When I open the page on my phone, I don’t know why it looks like this." at bounding box center [805, 296] width 278 height 41
click at [802, 312] on textarea "When I open the page on my phone, I don’t know why it looks like this." at bounding box center [805, 296] width 278 height 41
click at [835, 314] on textarea "When I open the page on my phone, I don’t know why it looks like this." at bounding box center [805, 296] width 278 height 41
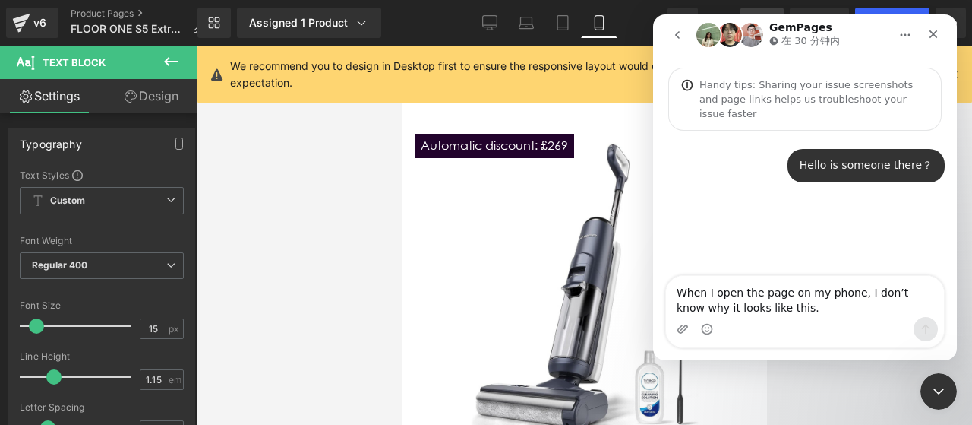
click at [943, 343] on div "When I open the page on my phone, I don’t know why it looks like this. When I o…" at bounding box center [805, 311] width 304 height 73
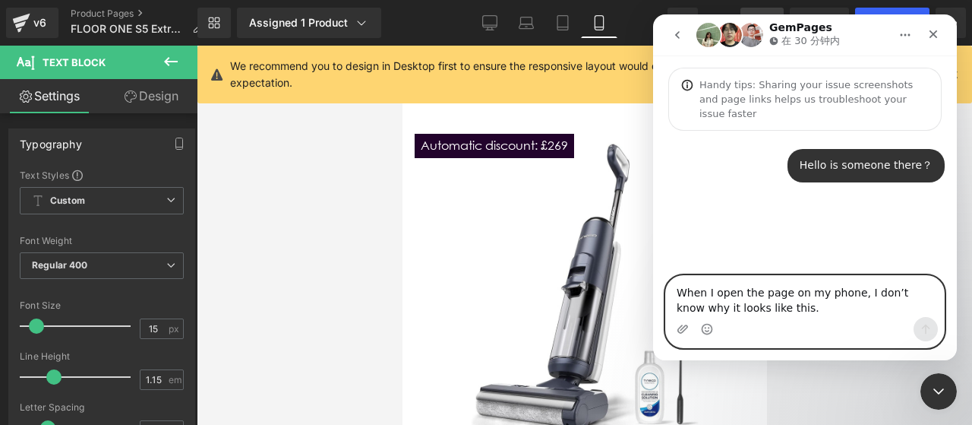
click at [858, 315] on textarea "When I open the page on my phone, I don’t know why it looks like this." at bounding box center [805, 296] width 278 height 41
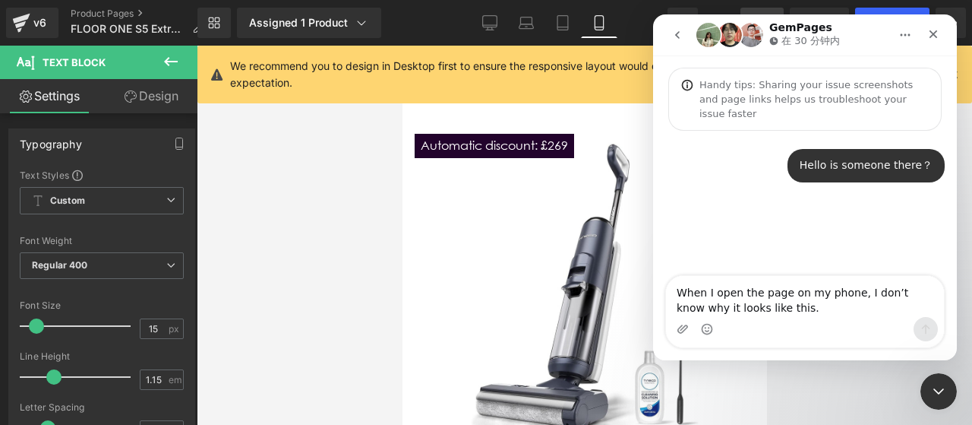
click at [878, 321] on div "Intercom Messenger" at bounding box center [805, 329] width 278 height 24
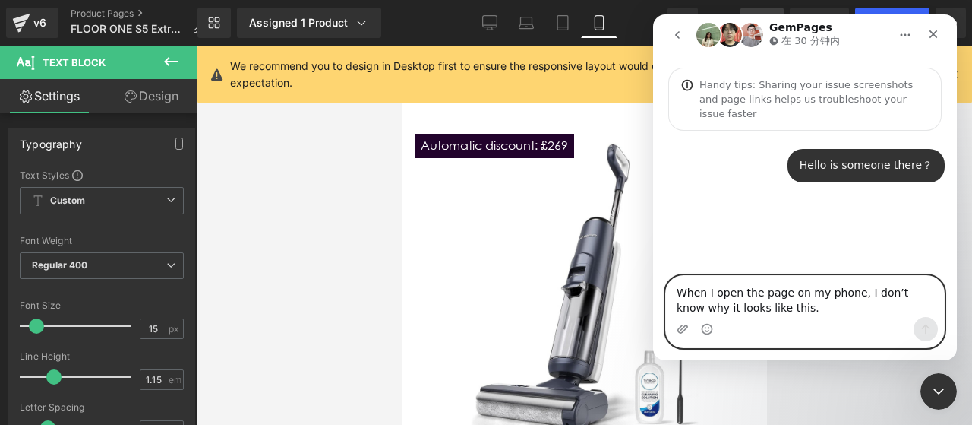
click at [849, 309] on textarea "When I open the page on my phone, I don’t know why it looks like this." at bounding box center [805, 296] width 278 height 41
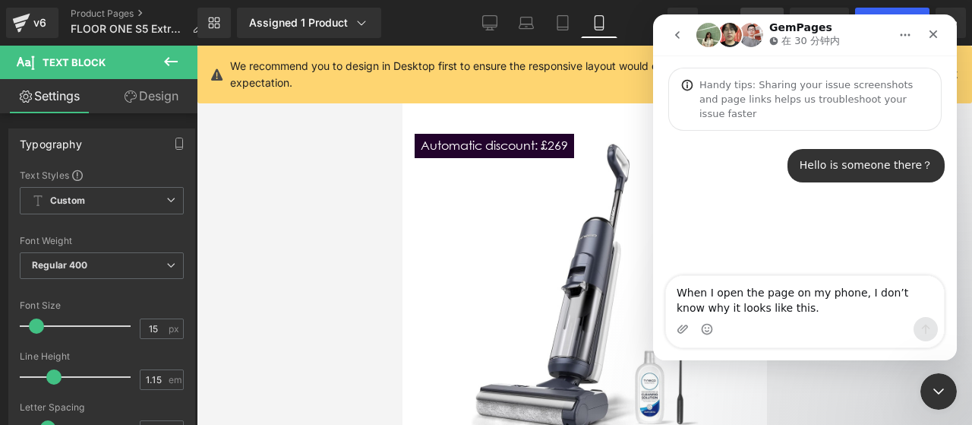
click at [691, 335] on div "Intercom Messenger" at bounding box center [805, 329] width 278 height 24
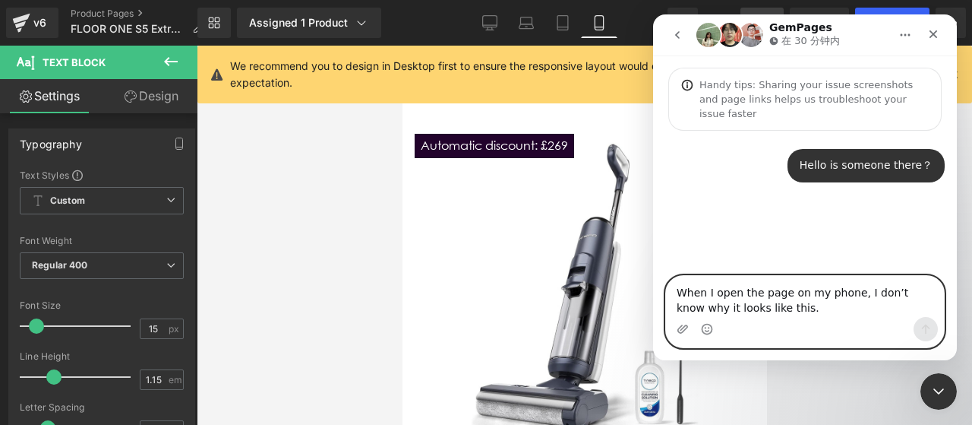
click at [816, 312] on textarea "When I open the page on my phone, I don’t know why it looks like this." at bounding box center [805, 296] width 278 height 41
click at [798, 305] on textarea "When I open the page on my phone, I don’t know why it looks like this." at bounding box center [805, 296] width 278 height 41
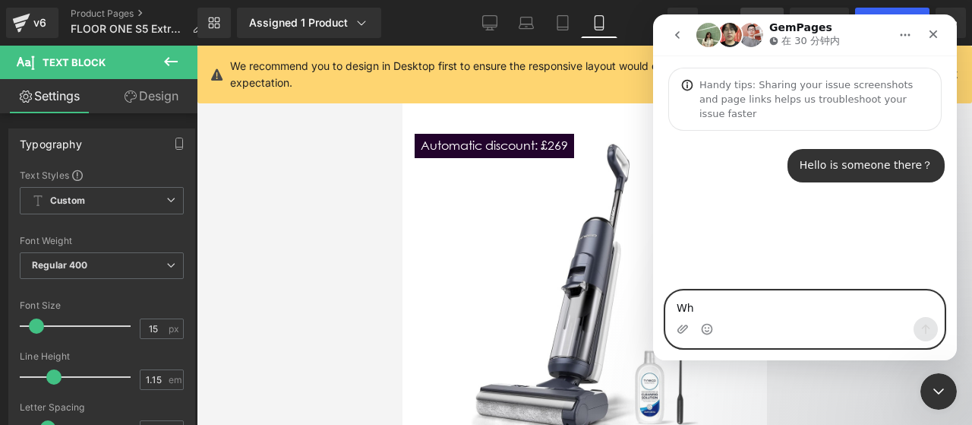
type textarea "W"
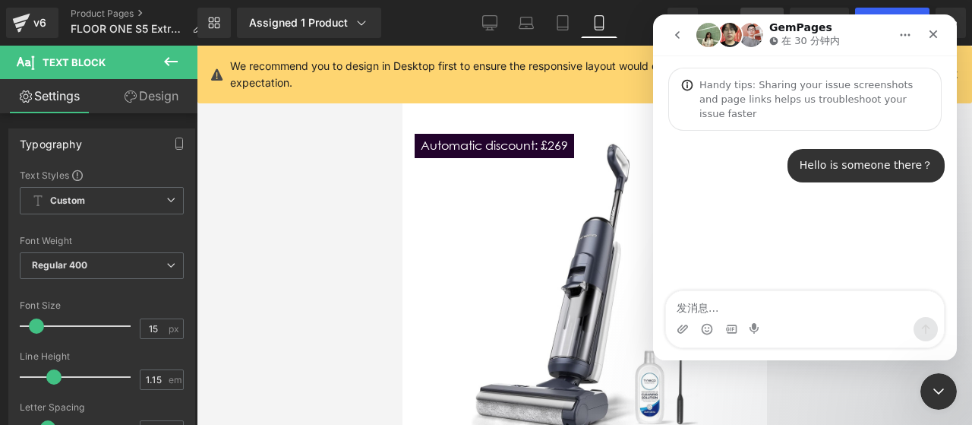
click at [831, 330] on div "Intercom Messenger" at bounding box center [805, 329] width 278 height 24
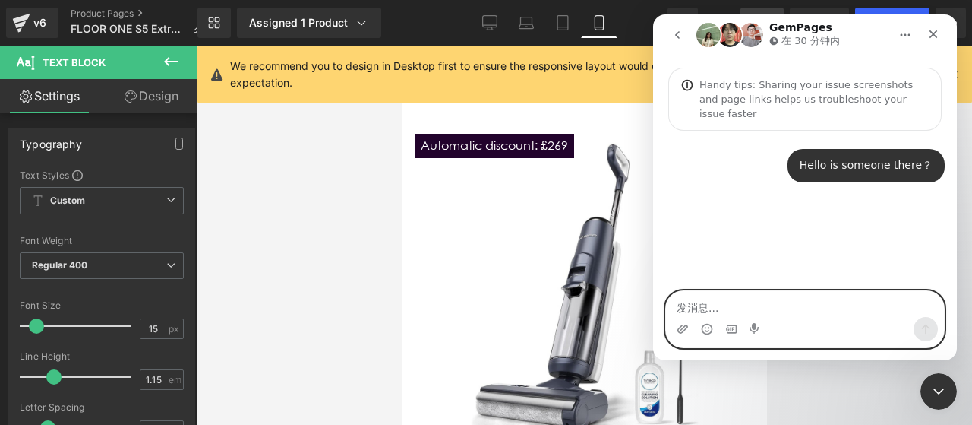
drag, startPoint x: 869, startPoint y: 312, endPoint x: 854, endPoint y: 204, distance: 108.9
click at [869, 312] on textarea "发消息..." at bounding box center [805, 304] width 278 height 26
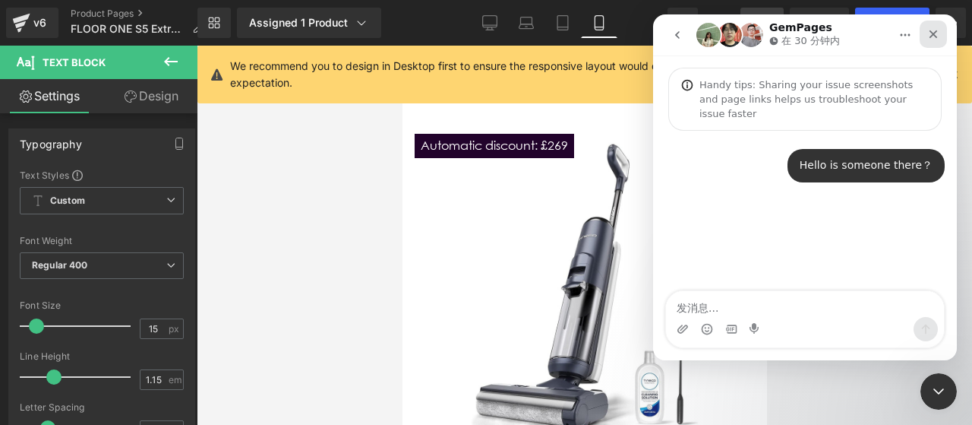
click at [942, 37] on div "关闭" at bounding box center [933, 34] width 27 height 27
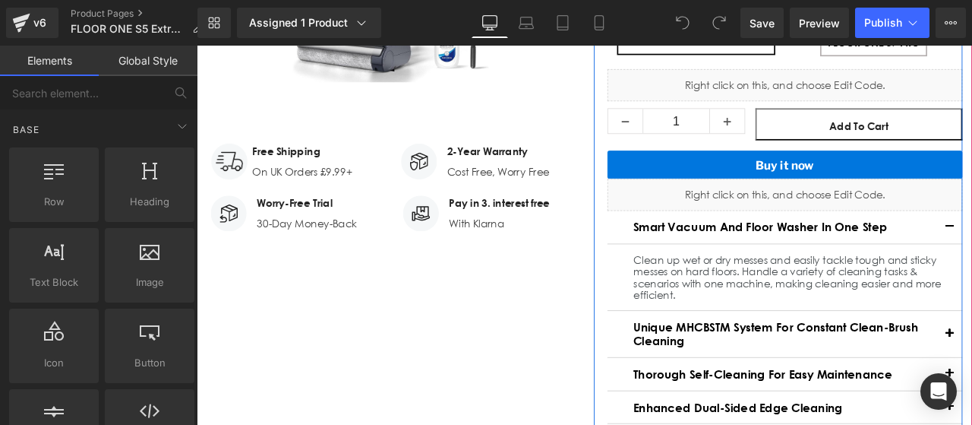
scroll to position [456, 0]
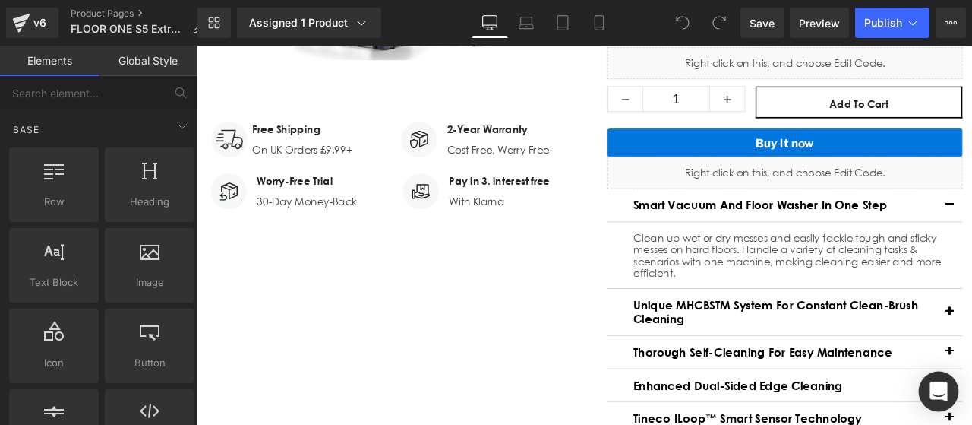
click at [928, 384] on div "Open Intercom Messenger" at bounding box center [939, 391] width 40 height 40
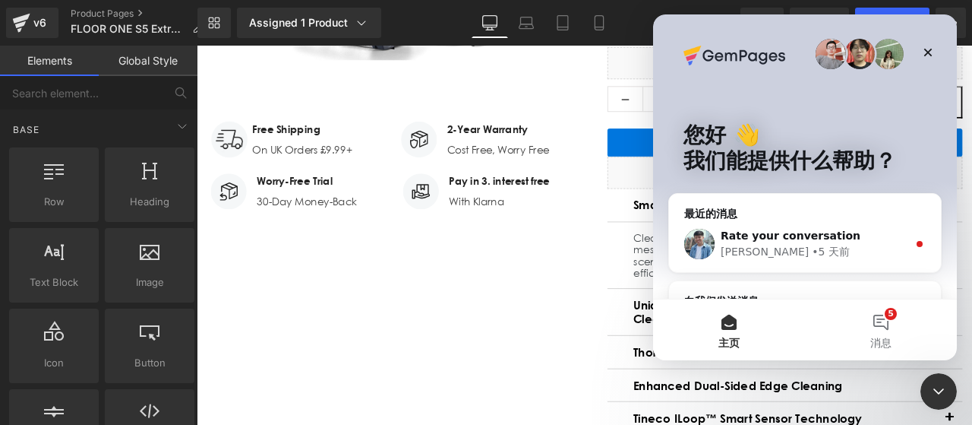
scroll to position [0, 0]
click at [874, 338] on span "消息" at bounding box center [880, 342] width 21 height 11
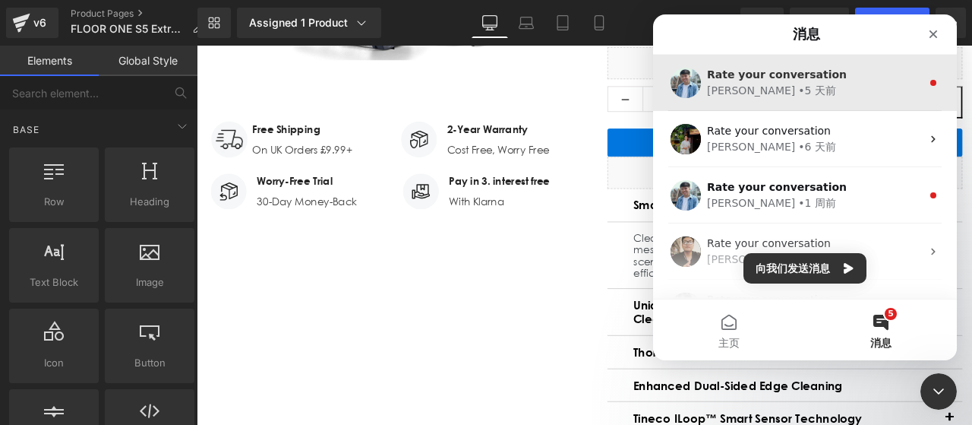
click at [823, 99] on div "Rate your conversation [PERSON_NAME] • 5 天前" at bounding box center [805, 83] width 304 height 56
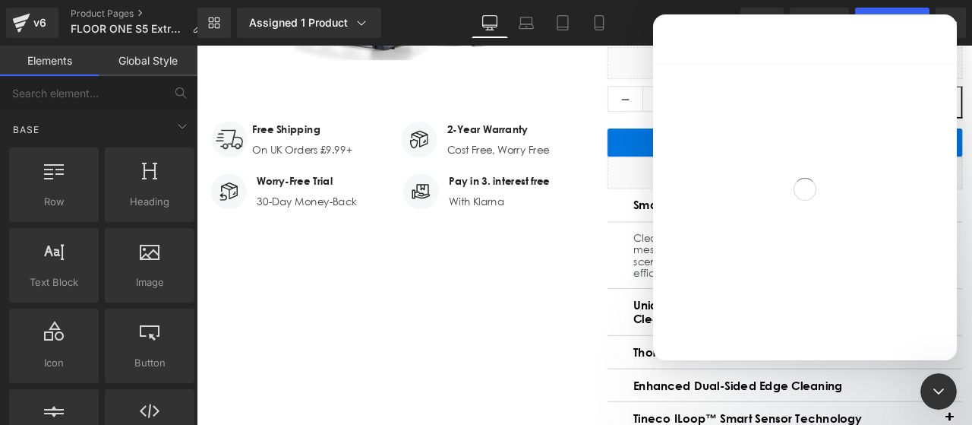
click at [674, 39] on div "Intercom Messenger" at bounding box center [805, 38] width 304 height 49
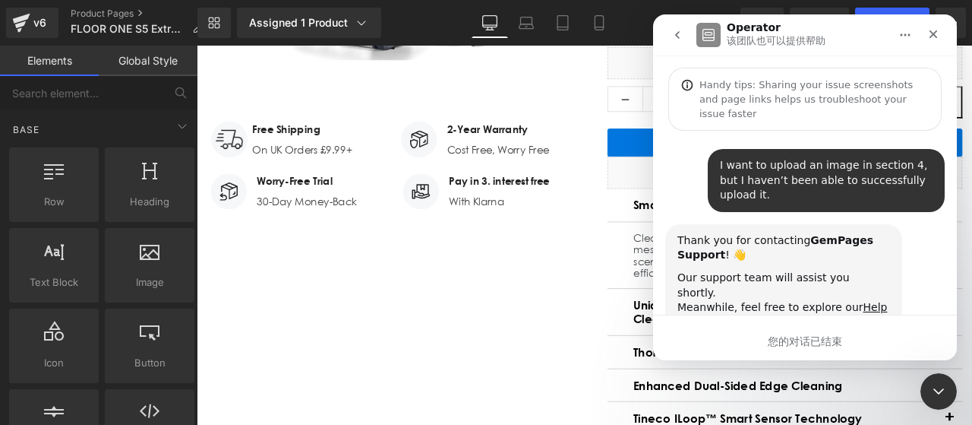
scroll to position [88, 0]
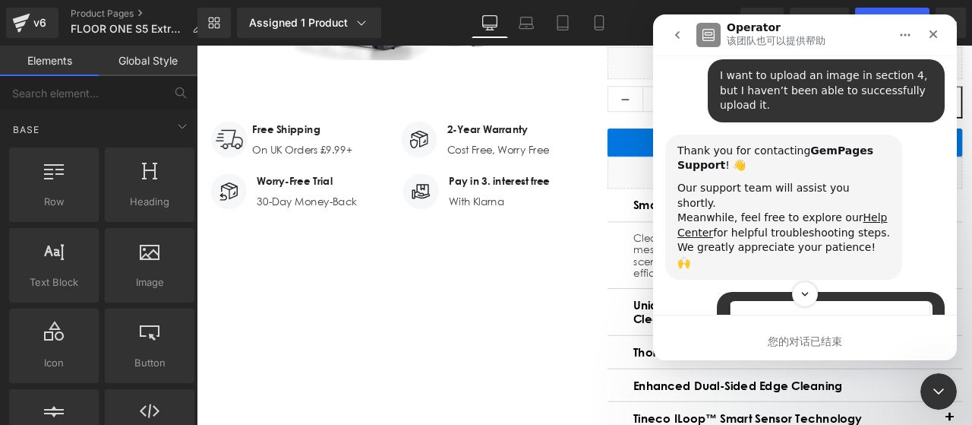
click at [681, 31] on icon "go back" at bounding box center [677, 35] width 12 height 12
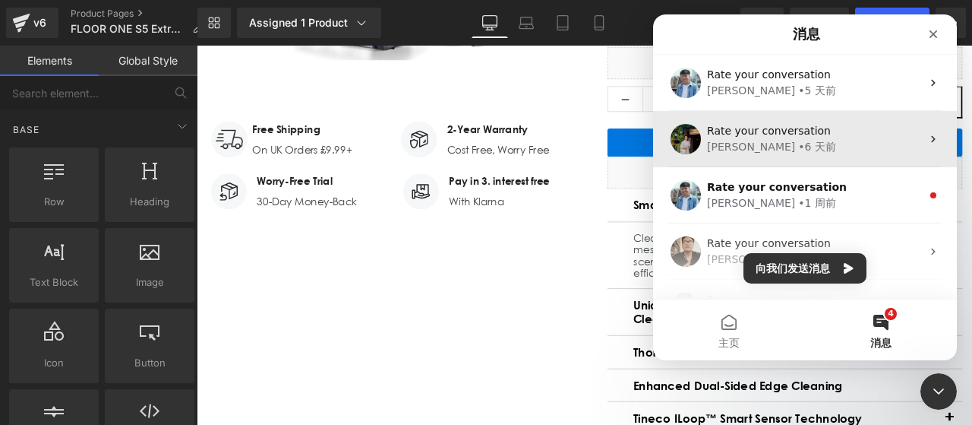
scroll to position [0, 0]
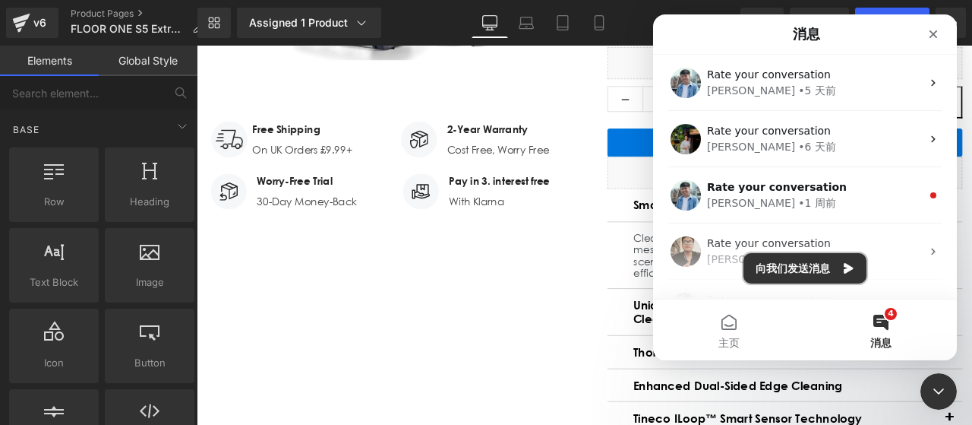
click at [811, 273] on button "向我们发送消息" at bounding box center [805, 268] width 123 height 30
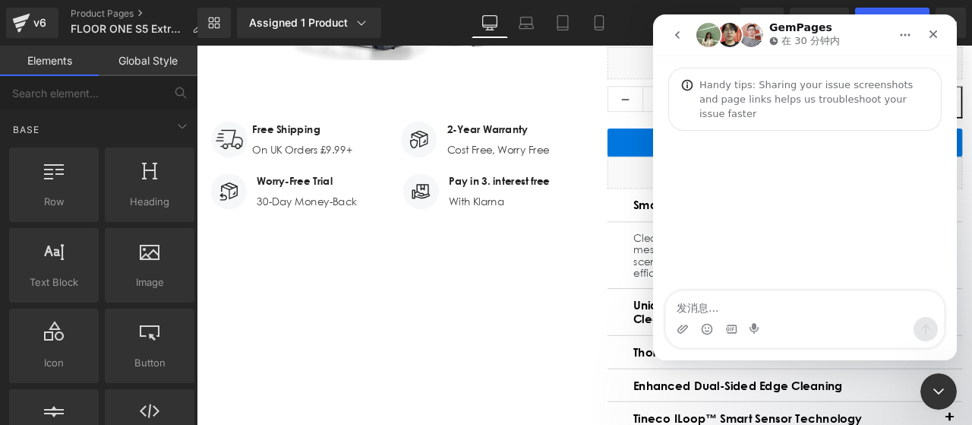
click at [823, 300] on textarea "发消息..." at bounding box center [805, 304] width 278 height 26
type textarea "hello is someone there？"
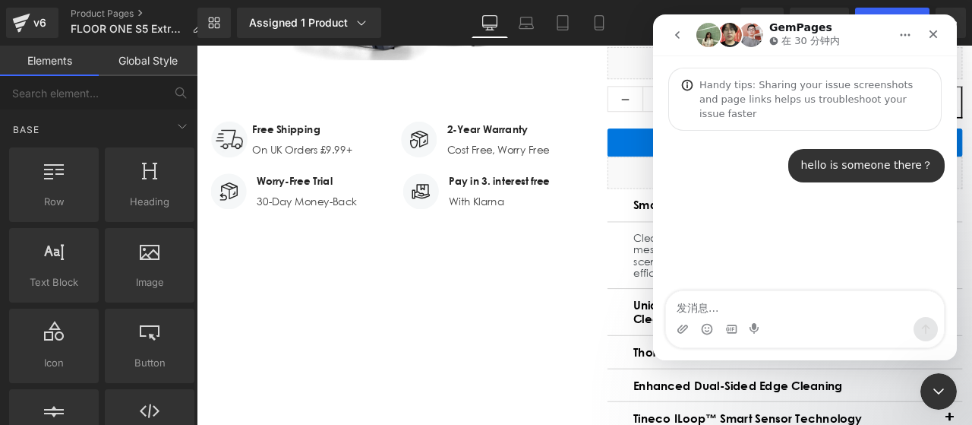
type textarea "When I open the page on my phone, I don’t know why it looks like this."
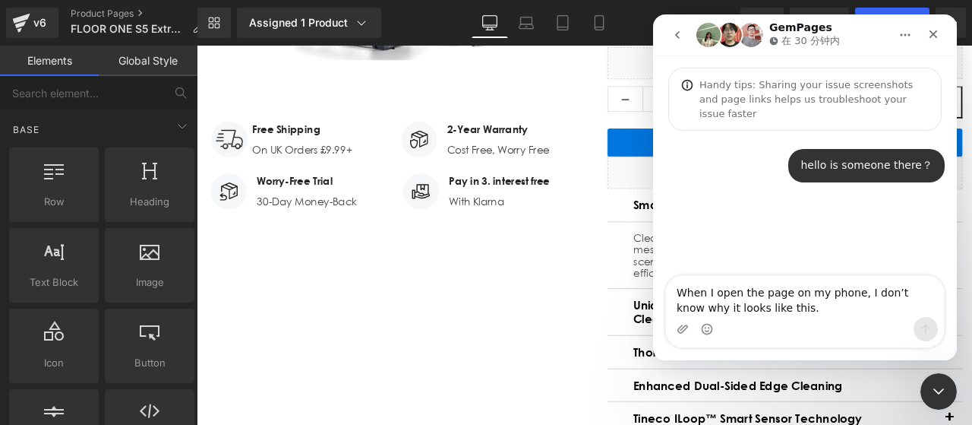
click at [795, 292] on textarea "When I open the page on my phone, I don’t know why it looks like this." at bounding box center [805, 296] width 278 height 41
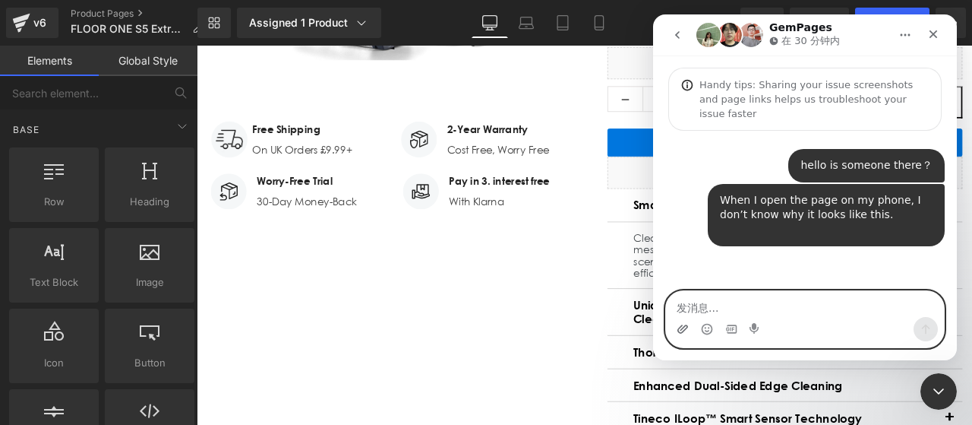
click at [684, 327] on icon "上传附件" at bounding box center [683, 329] width 12 height 12
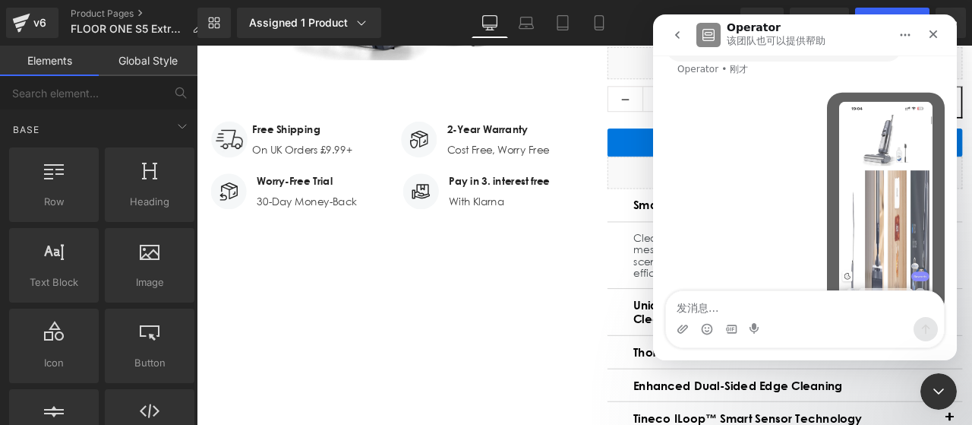
scroll to position [347, 0]
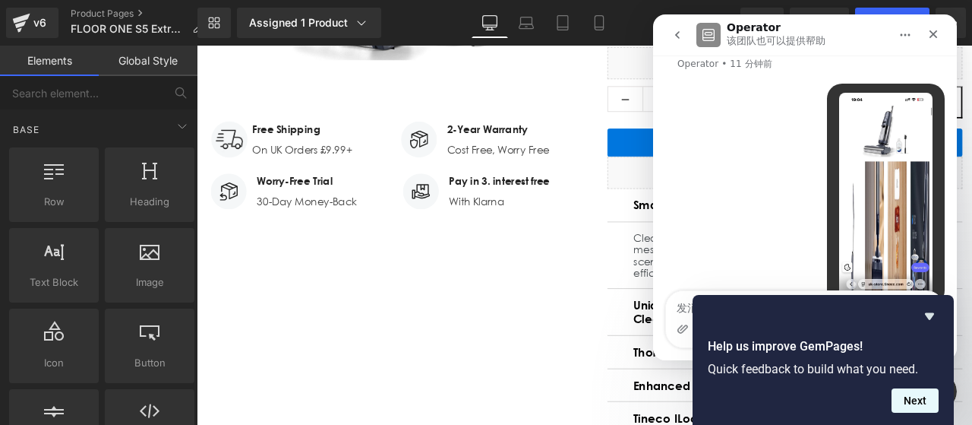
click at [922, 409] on button "Next" at bounding box center [915, 400] width 47 height 24
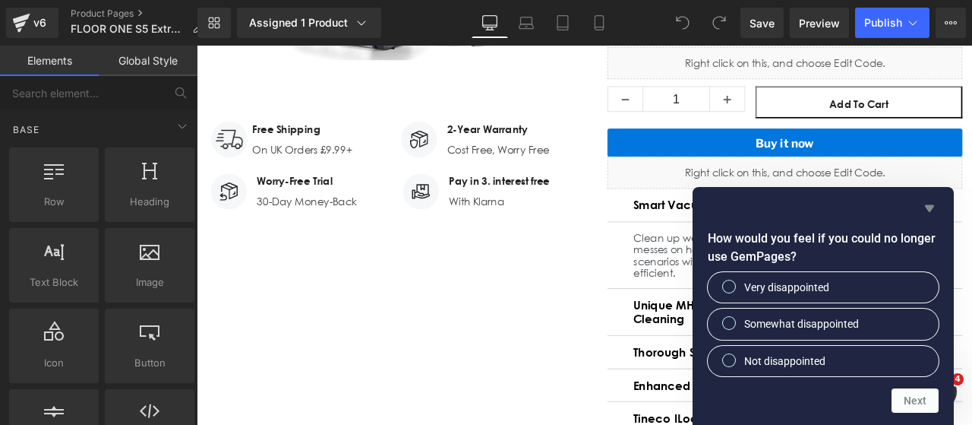
click at [926, 206] on icon "Hide survey" at bounding box center [929, 208] width 9 height 7
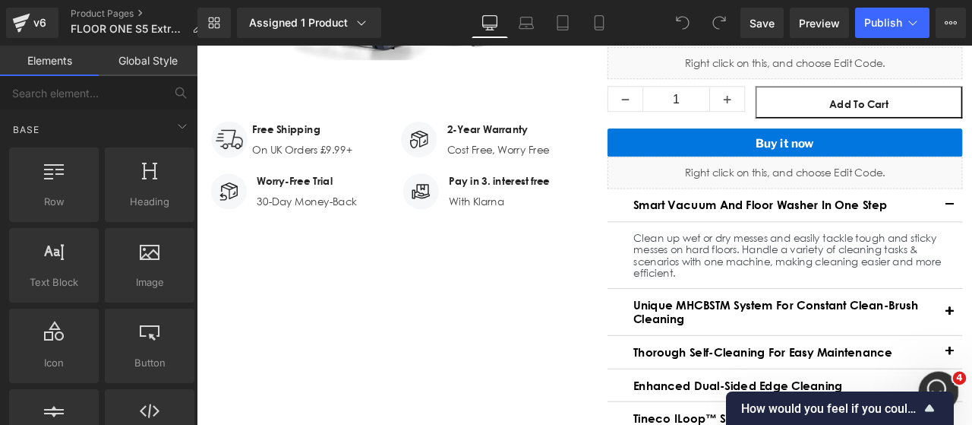
click at [934, 377] on icon "打开 Intercom Messenger" at bounding box center [936, 389] width 25 height 25
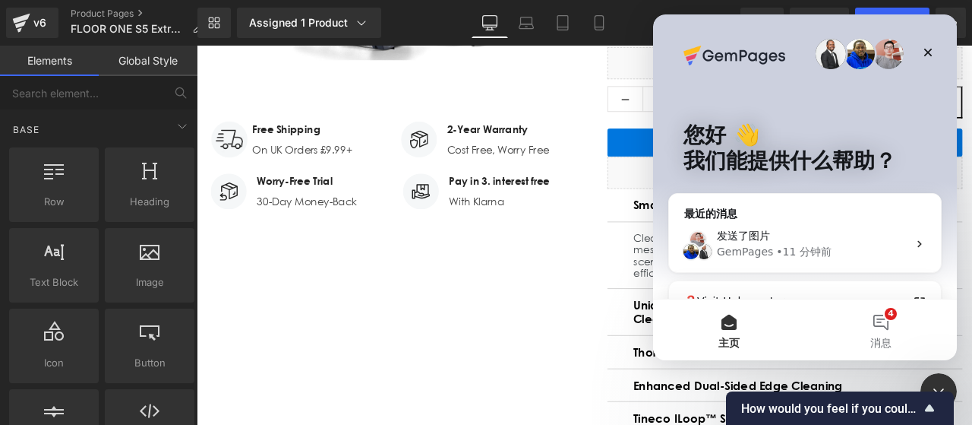
scroll to position [0, 0]
click at [790, 249] on div "• 11 分钟前" at bounding box center [803, 252] width 55 height 16
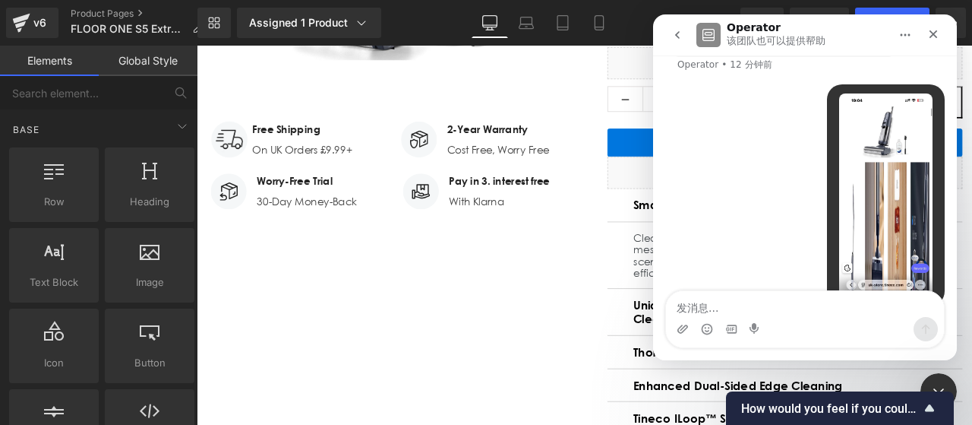
scroll to position [347, 0]
click at [938, 40] on div "关闭" at bounding box center [933, 34] width 27 height 27
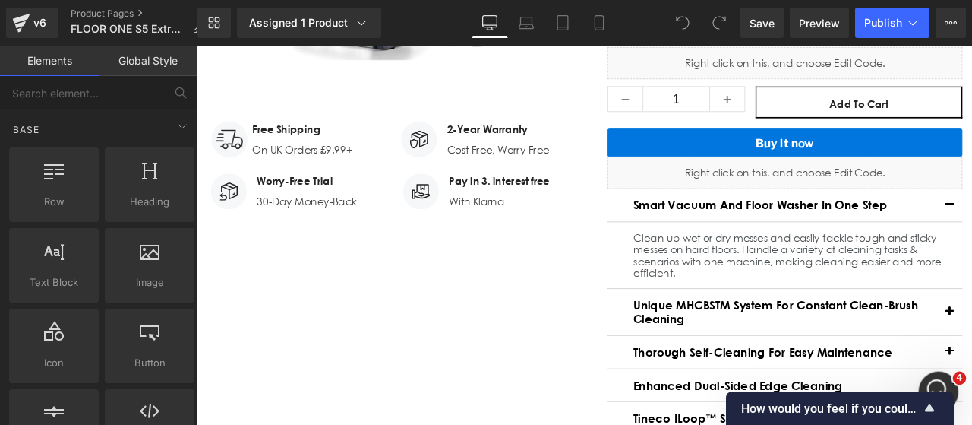
click at [944, 375] on div "打开 Intercom Messenger" at bounding box center [937, 389] width 50 height 50
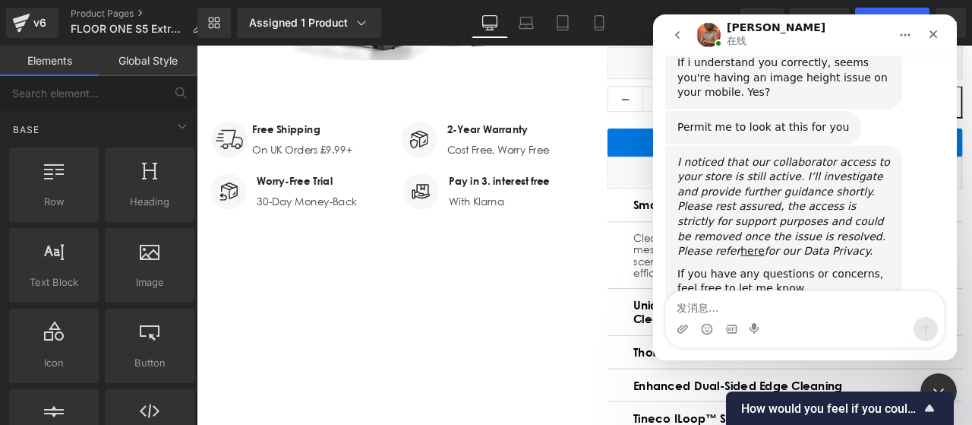
scroll to position [829, 0]
